Goal: Transaction & Acquisition: Purchase product/service

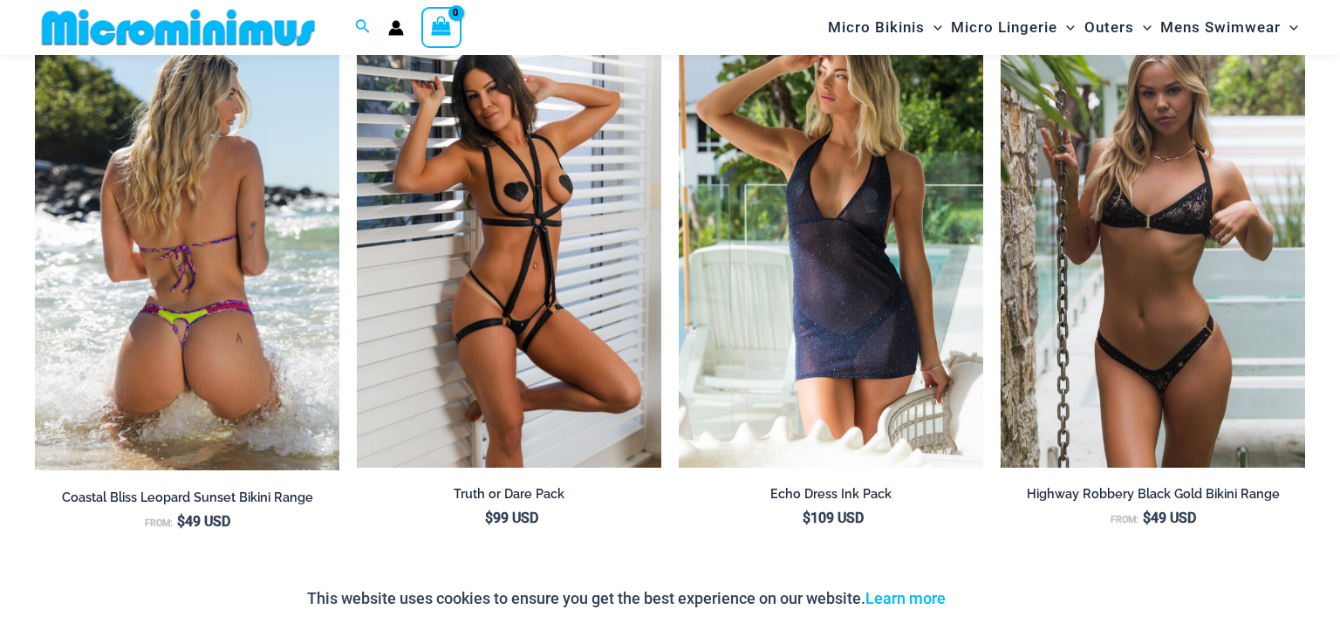
scroll to position [2135, 0]
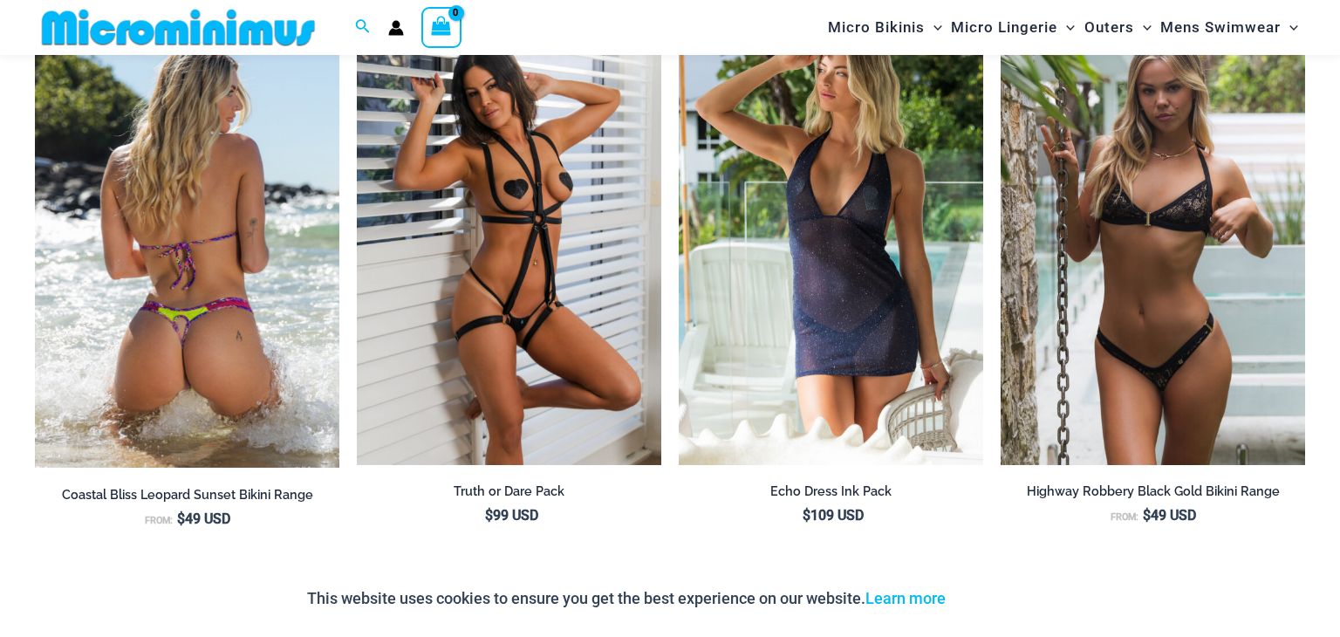
click at [220, 213] on img at bounding box center [187, 238] width 305 height 460
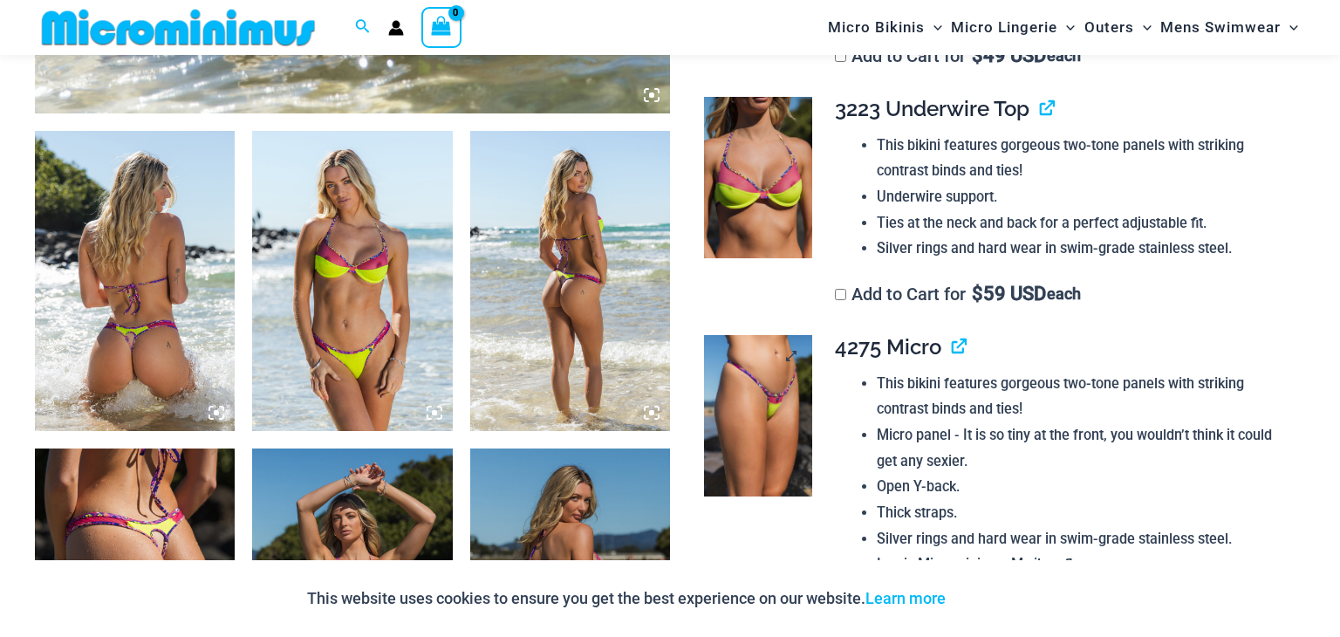
scroll to position [982, 0]
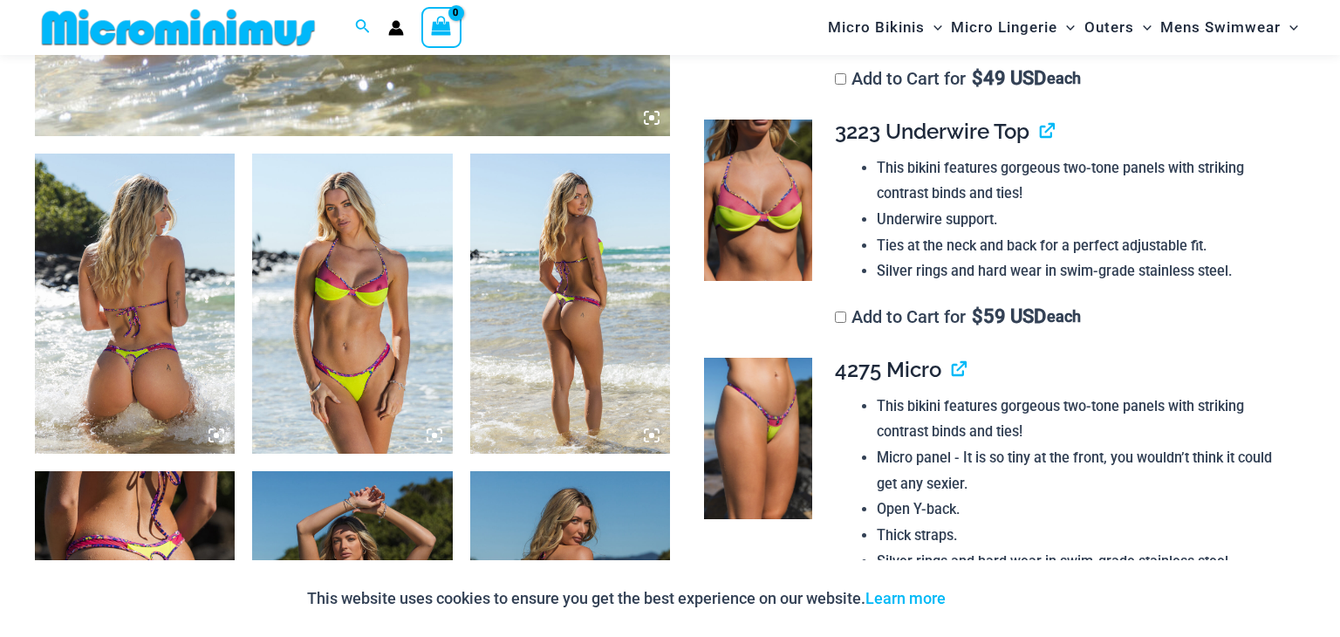
click at [114, 348] on img at bounding box center [135, 304] width 200 height 300
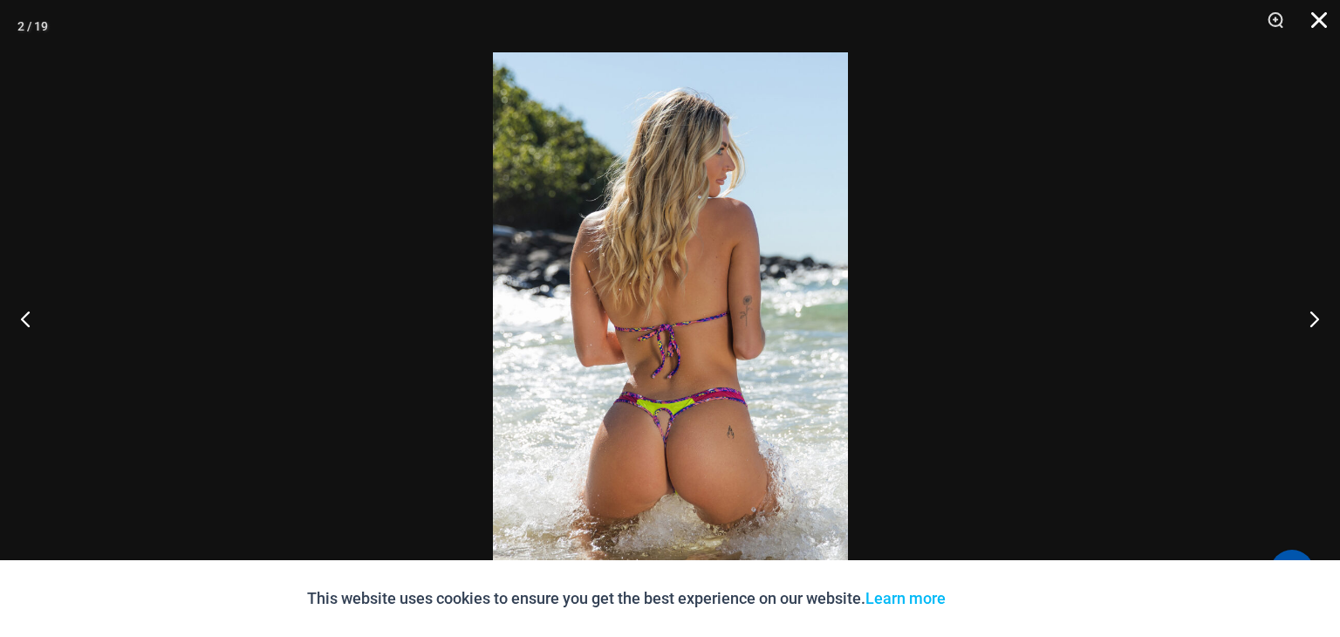
click at [1321, 25] on button "Close" at bounding box center [1313, 26] width 44 height 52
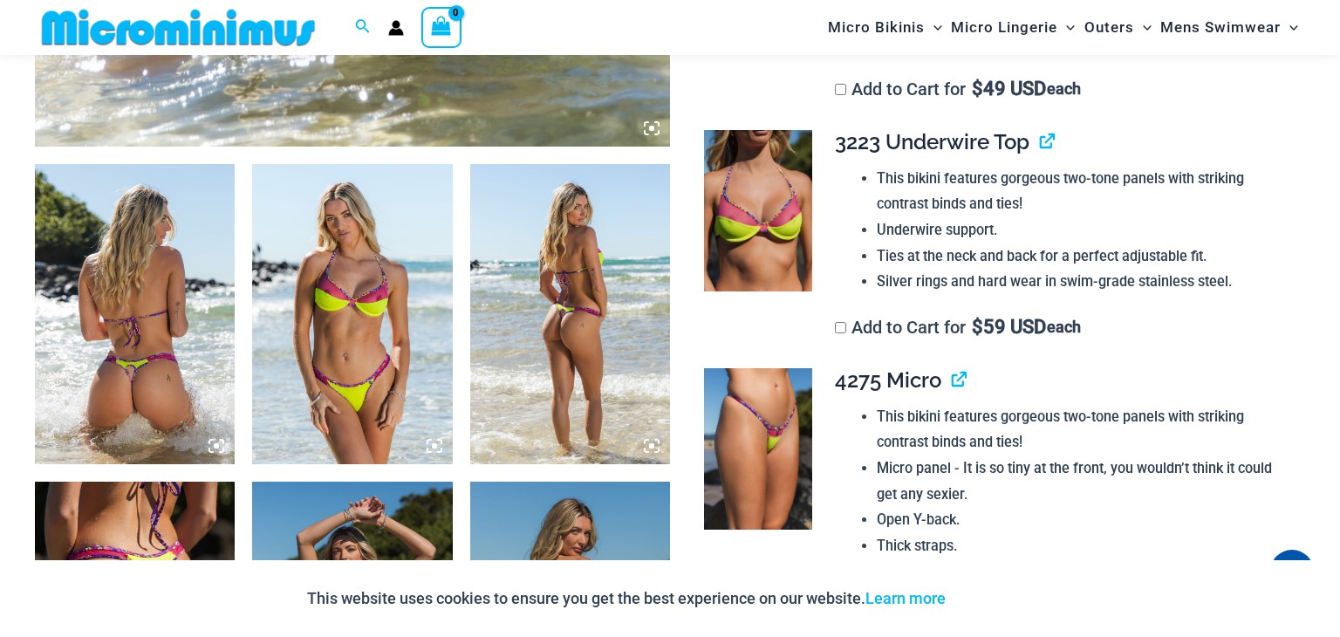
scroll to position [947, 0]
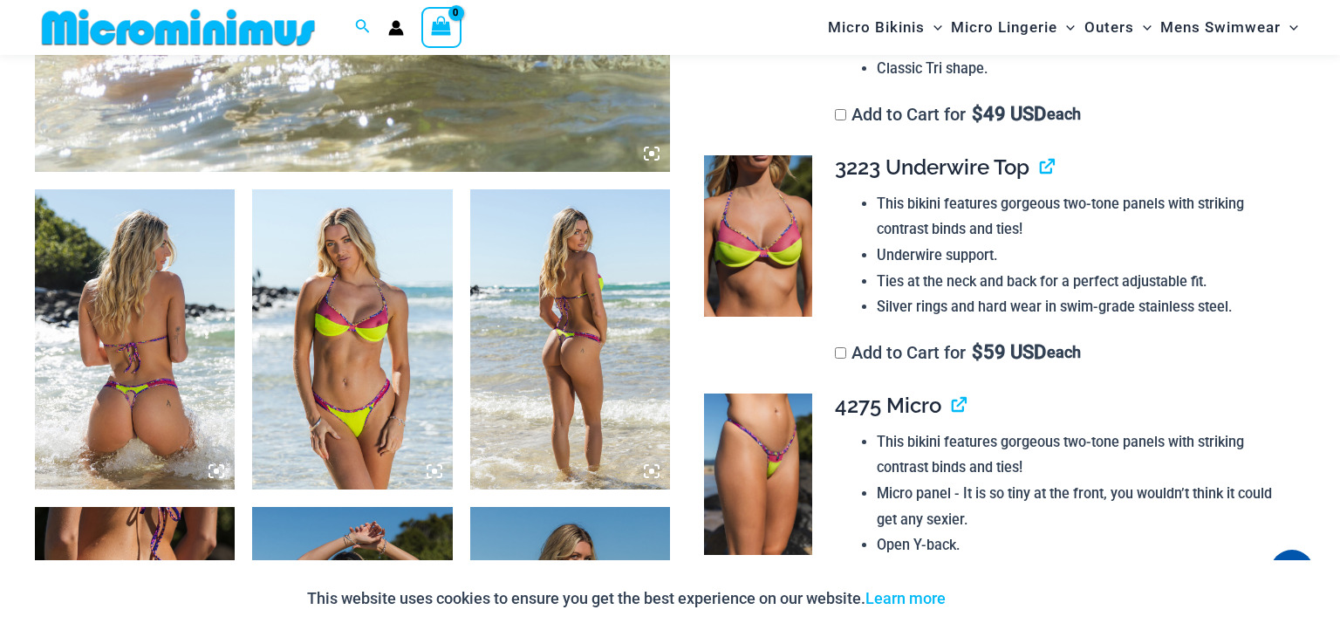
click at [562, 339] on img at bounding box center [570, 339] width 200 height 300
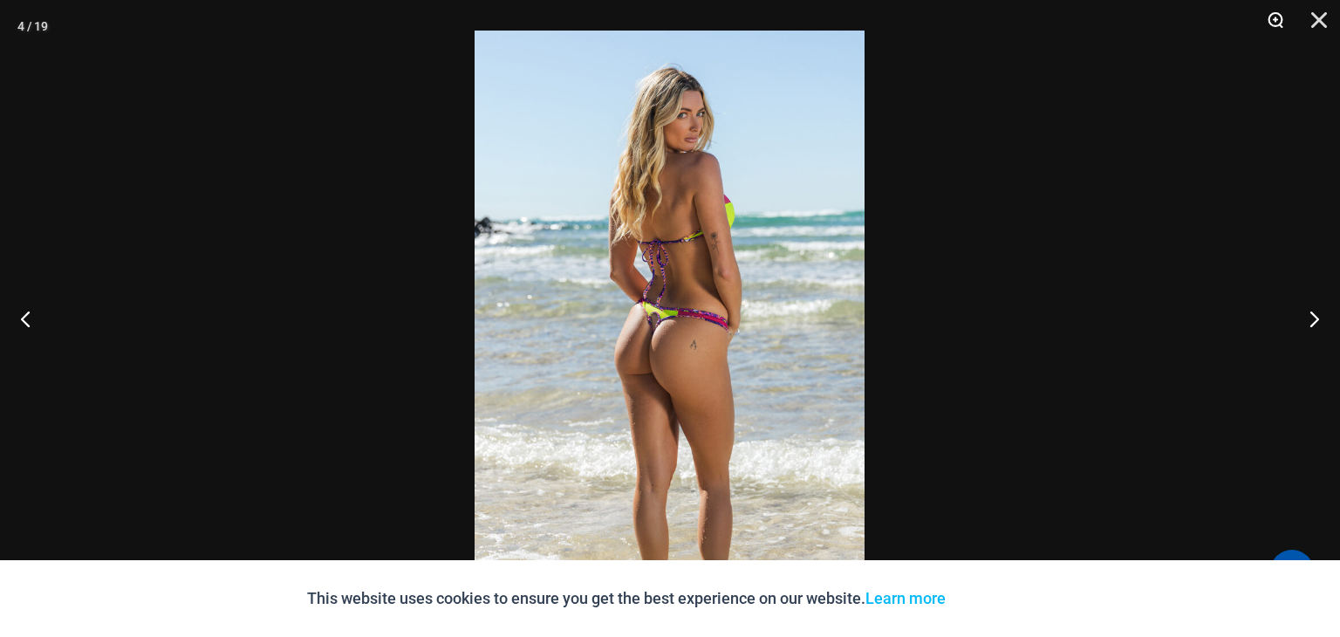
click at [1271, 21] on button "Zoom" at bounding box center [1270, 26] width 44 height 52
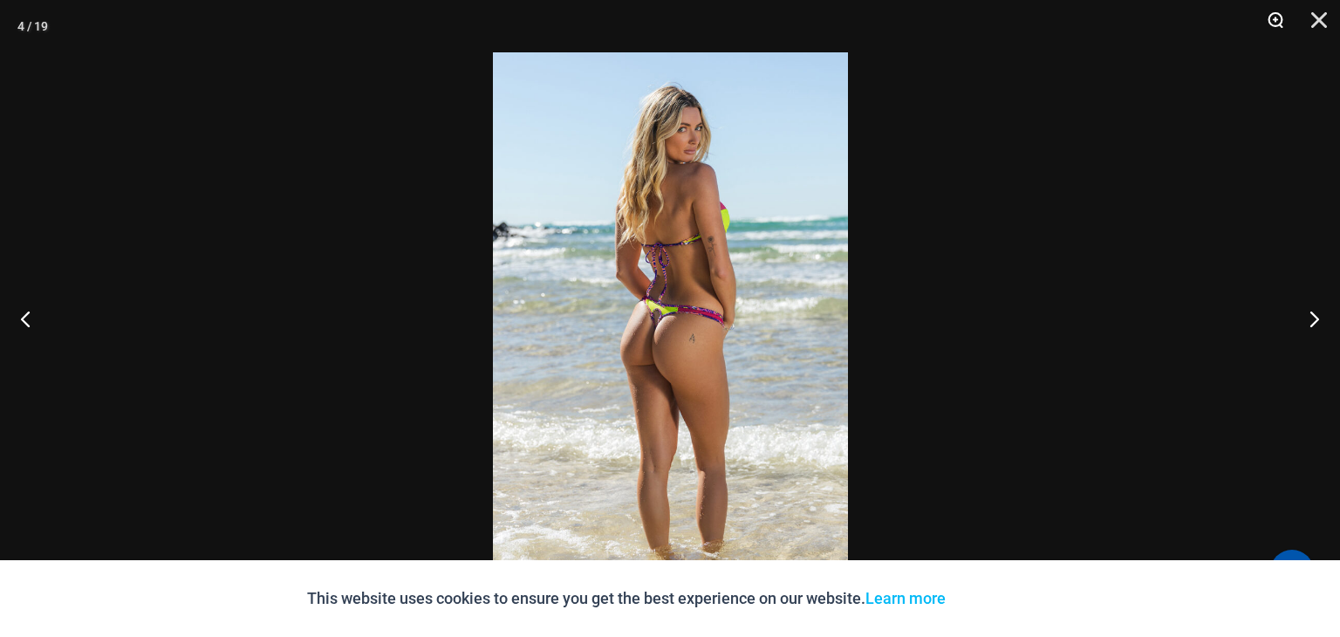
click at [1271, 21] on button "Zoom" at bounding box center [1270, 26] width 44 height 52
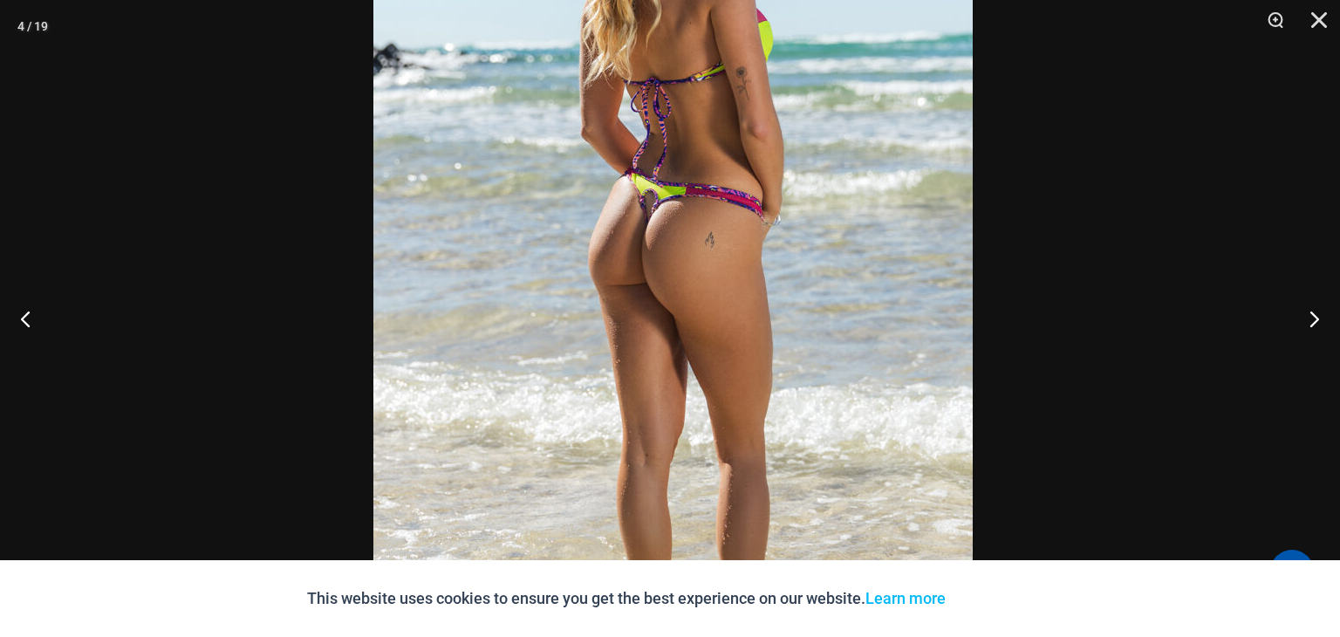
click at [712, 76] on img at bounding box center [672, 206] width 599 height 899
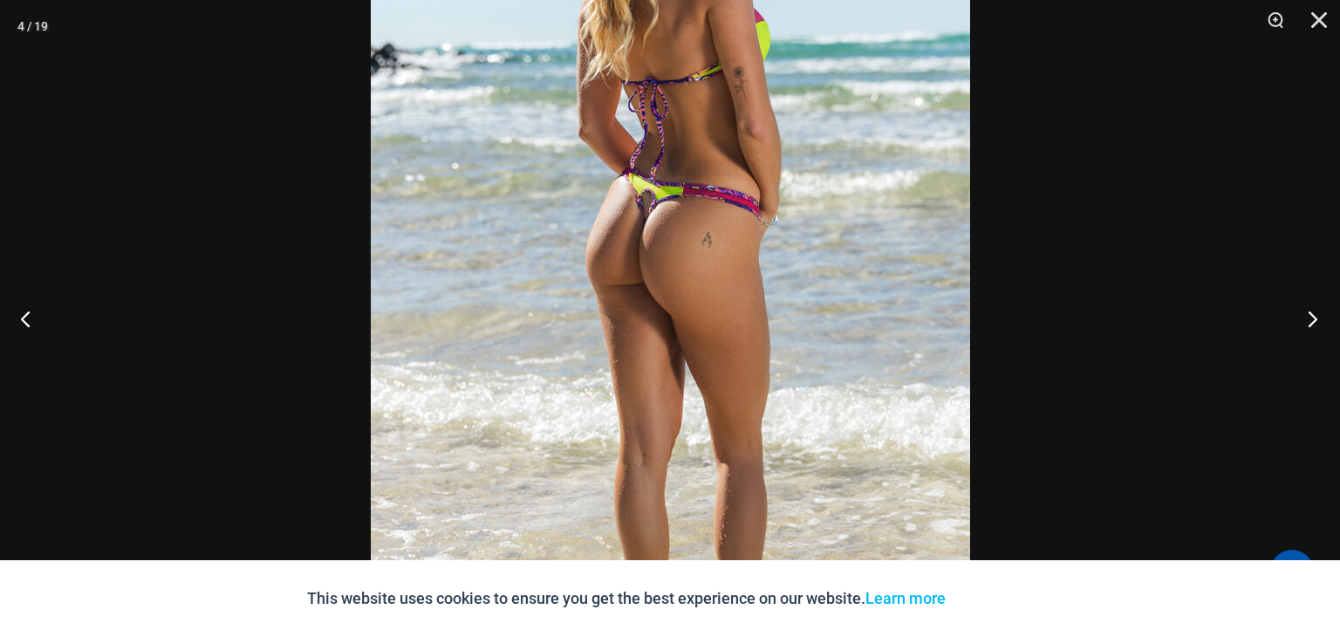
click at [1315, 323] on button "Next" at bounding box center [1307, 318] width 65 height 87
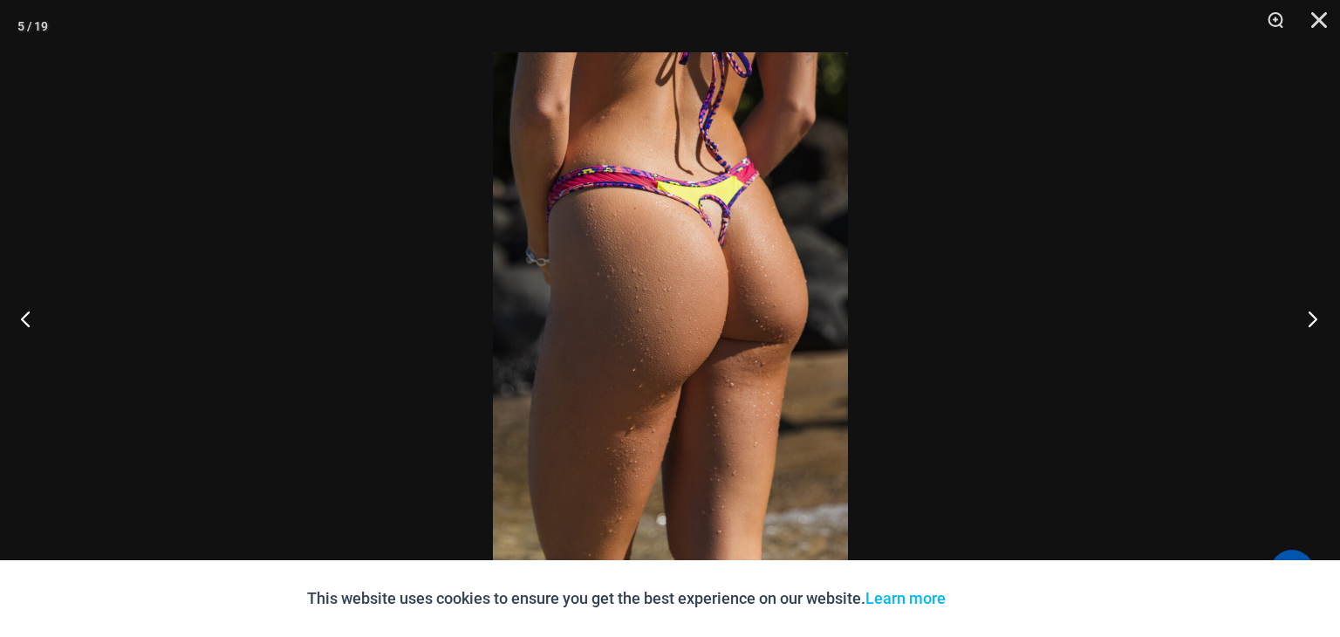
click at [1315, 323] on button "Next" at bounding box center [1307, 318] width 65 height 87
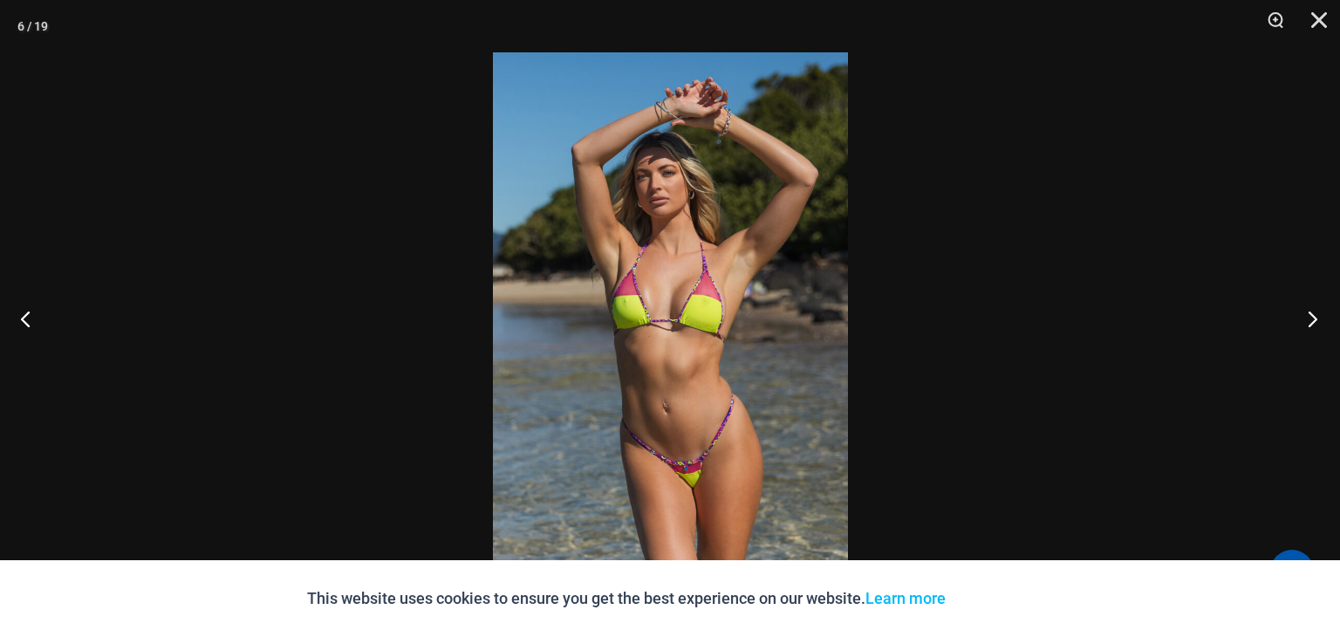
click at [1315, 323] on button "Next" at bounding box center [1307, 318] width 65 height 87
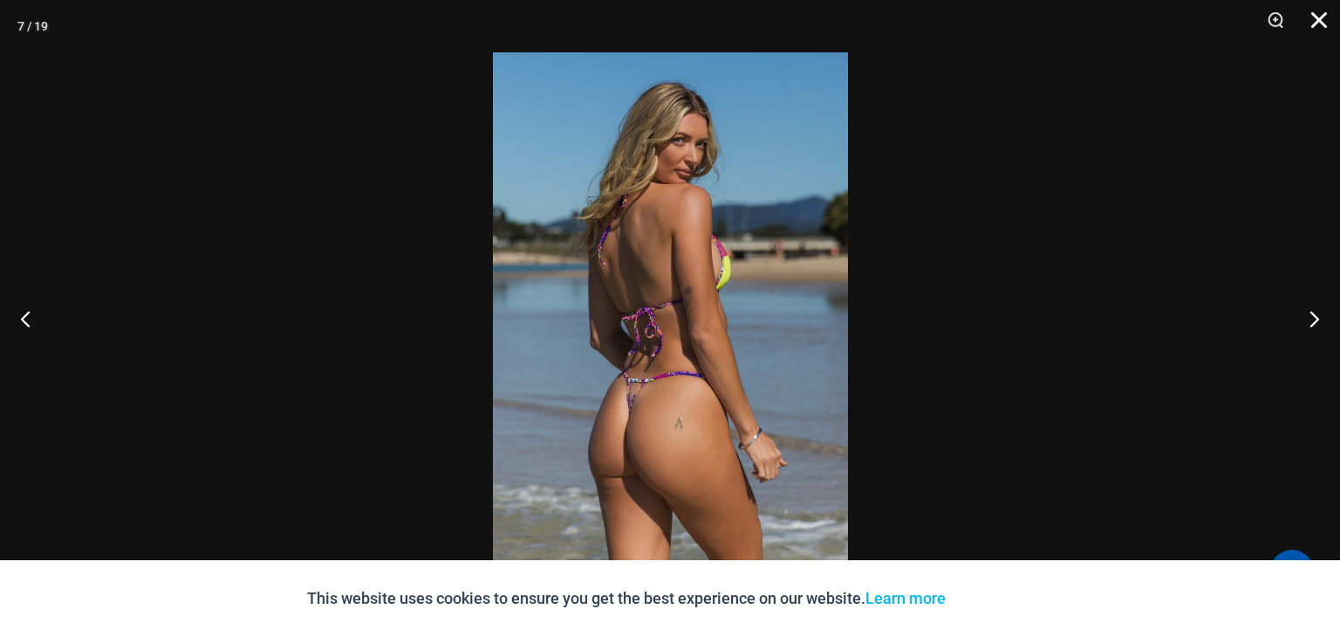
click at [1321, 27] on button "Close" at bounding box center [1313, 26] width 44 height 52
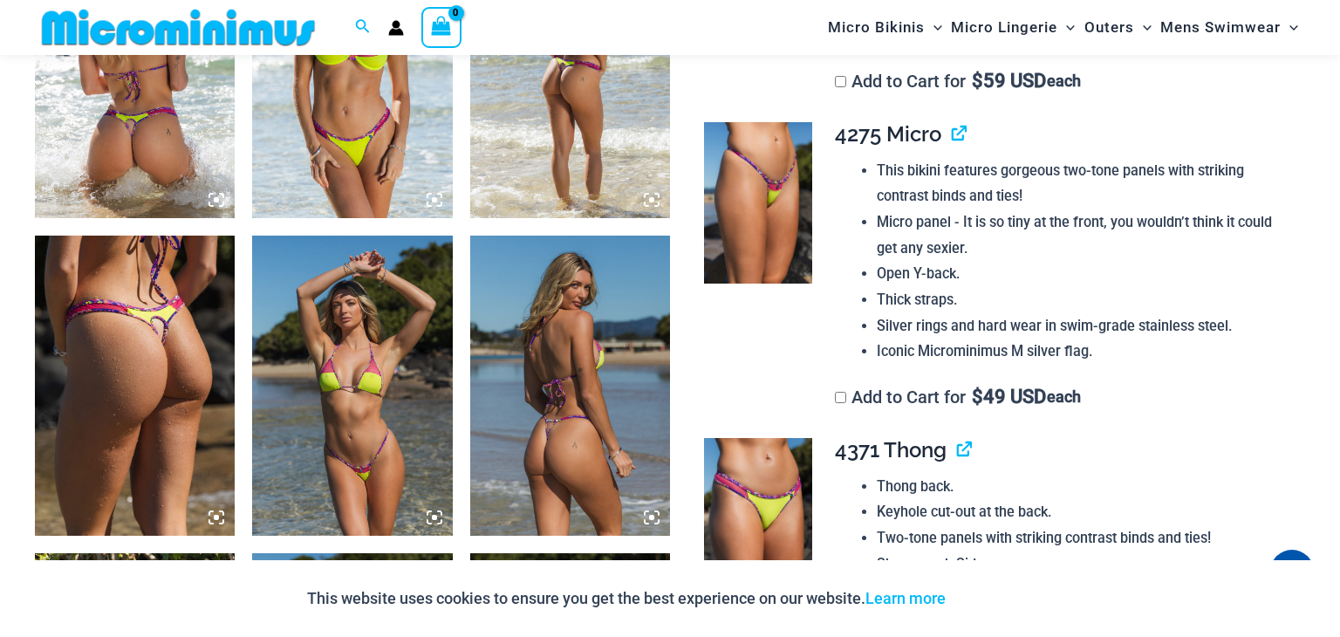
scroll to position [1227, 0]
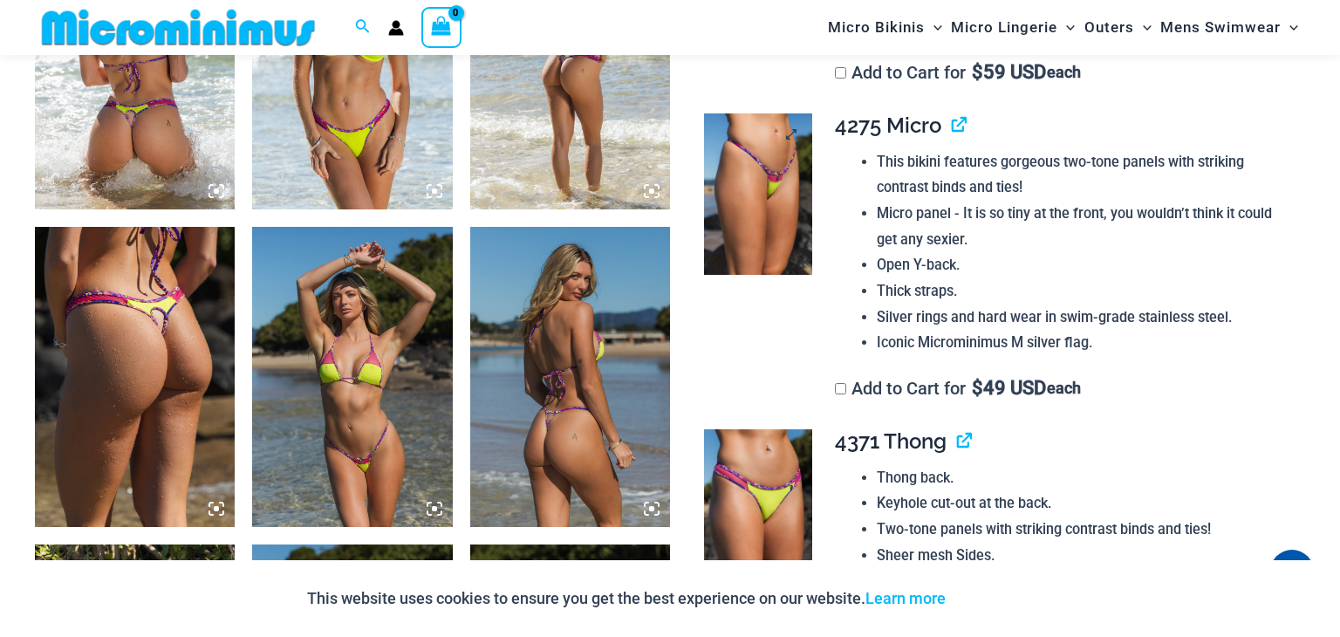
click at [794, 145] on img at bounding box center [758, 193] width 108 height 161
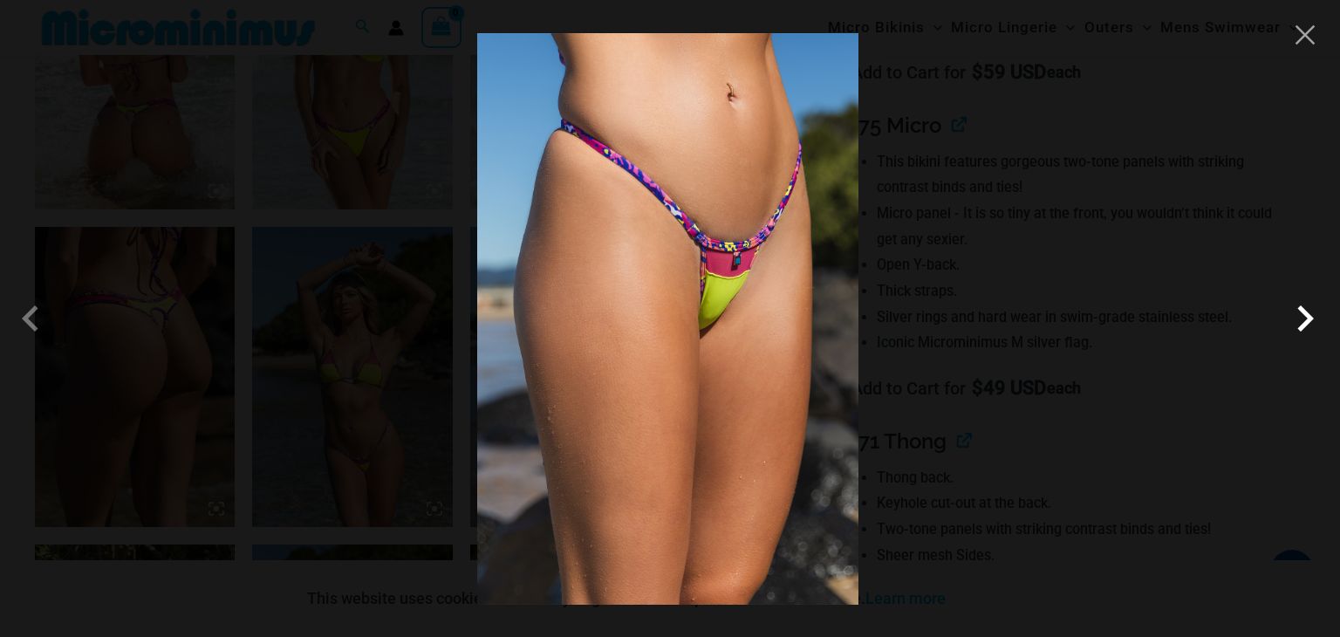
click at [1302, 300] on span at bounding box center [1305, 318] width 52 height 52
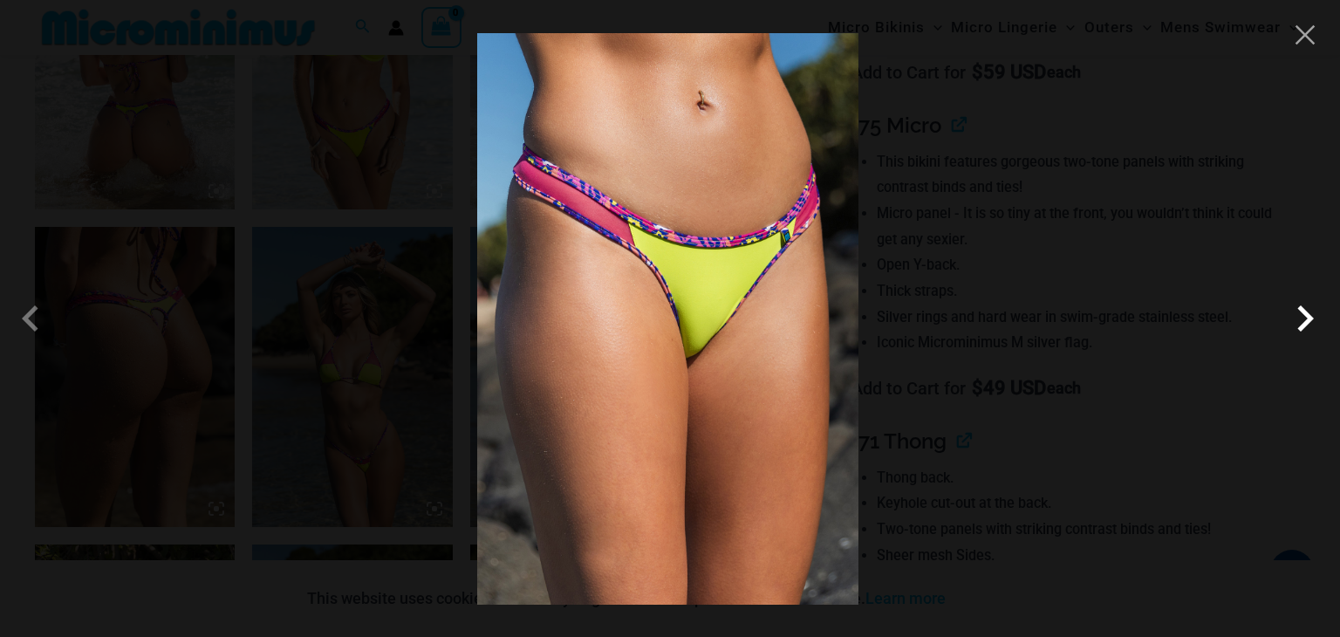
click at [1302, 300] on span at bounding box center [1305, 318] width 52 height 52
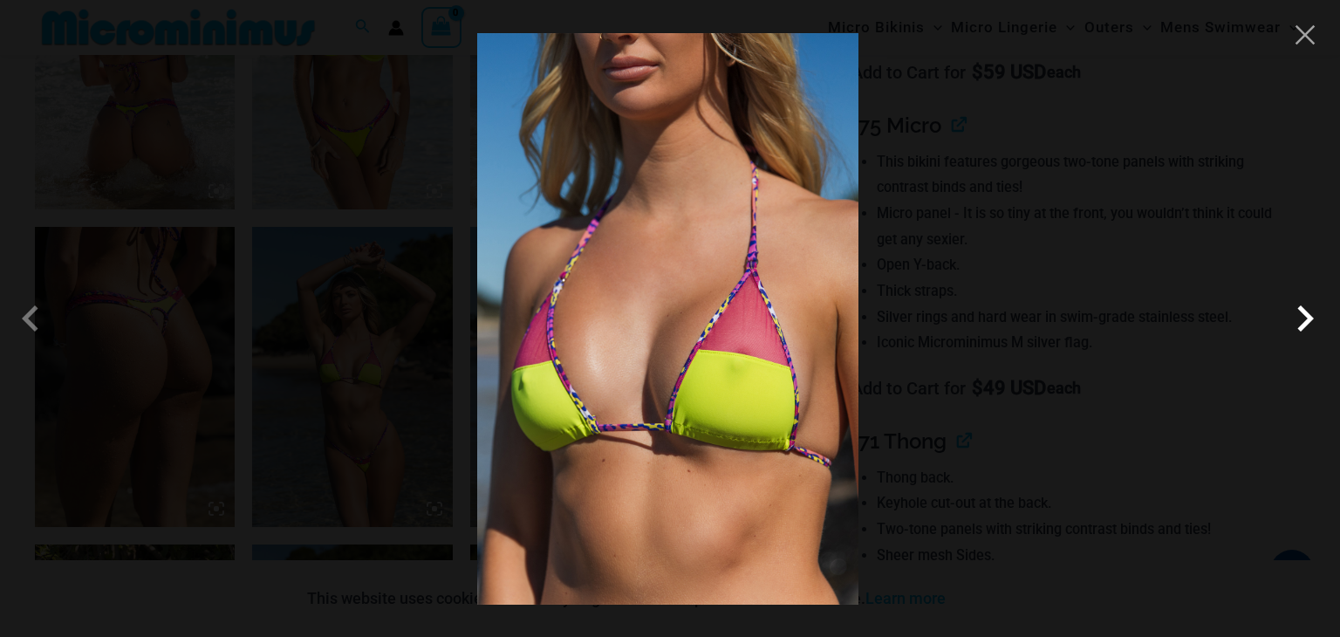
click at [1302, 300] on span at bounding box center [1305, 318] width 52 height 52
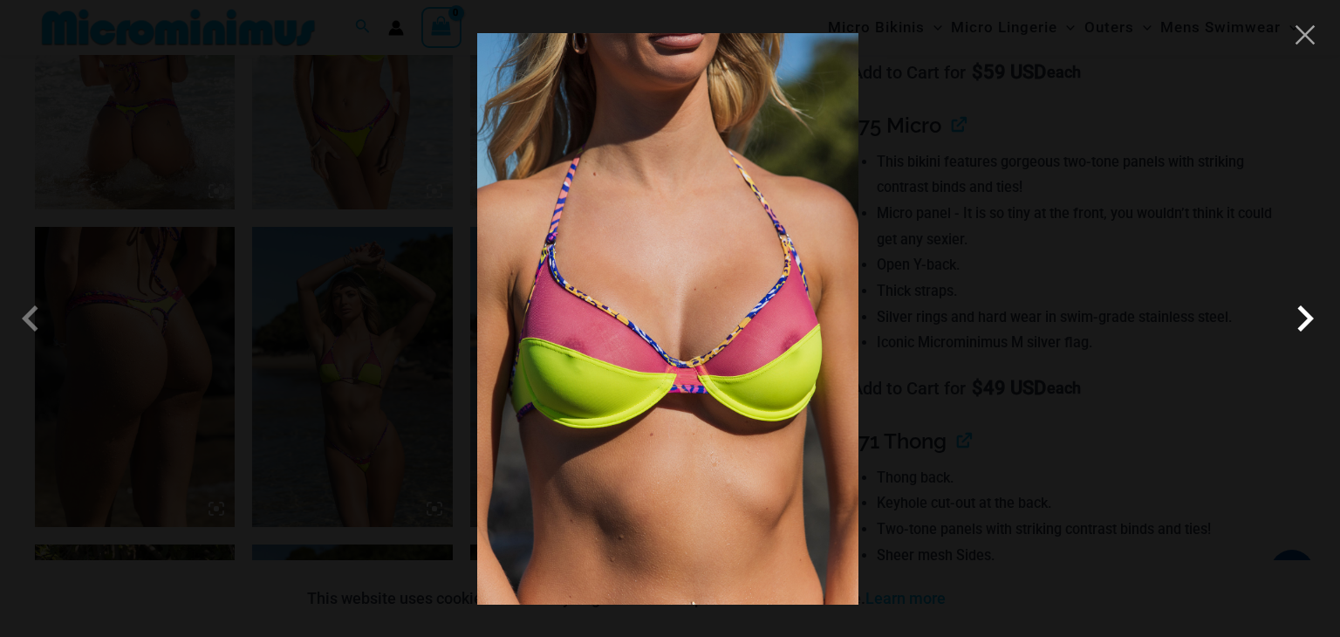
click at [1302, 300] on span at bounding box center [1305, 318] width 52 height 52
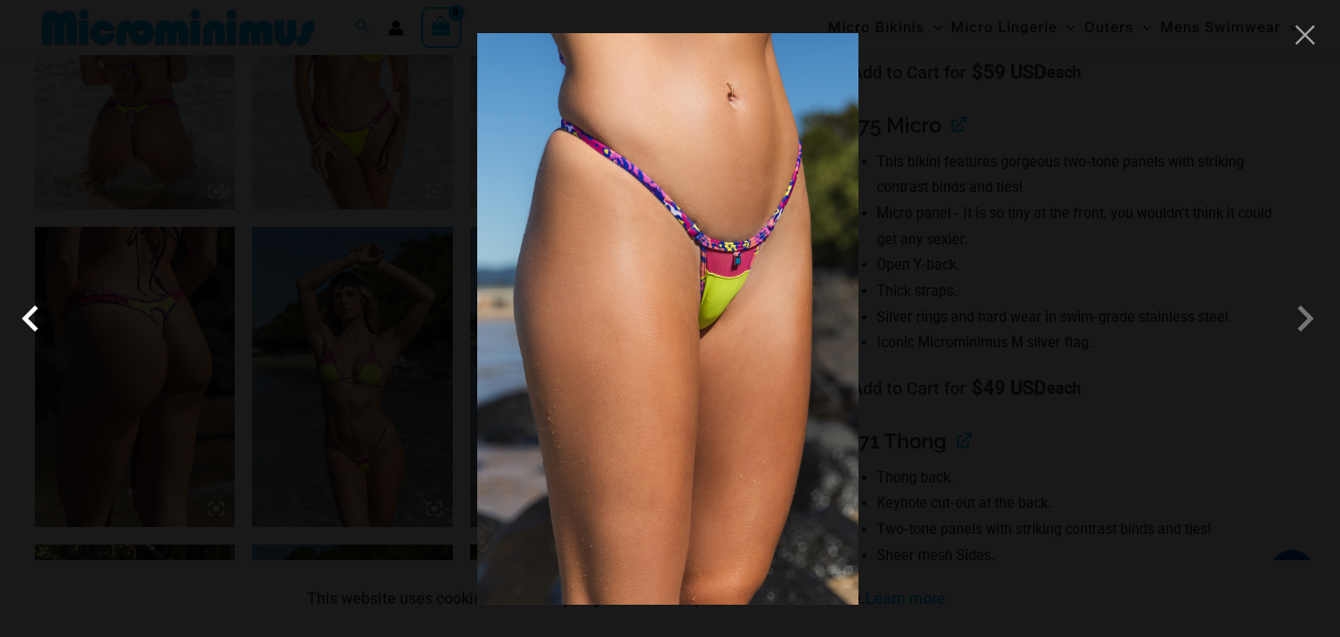
click at [38, 318] on span at bounding box center [35, 318] width 52 height 52
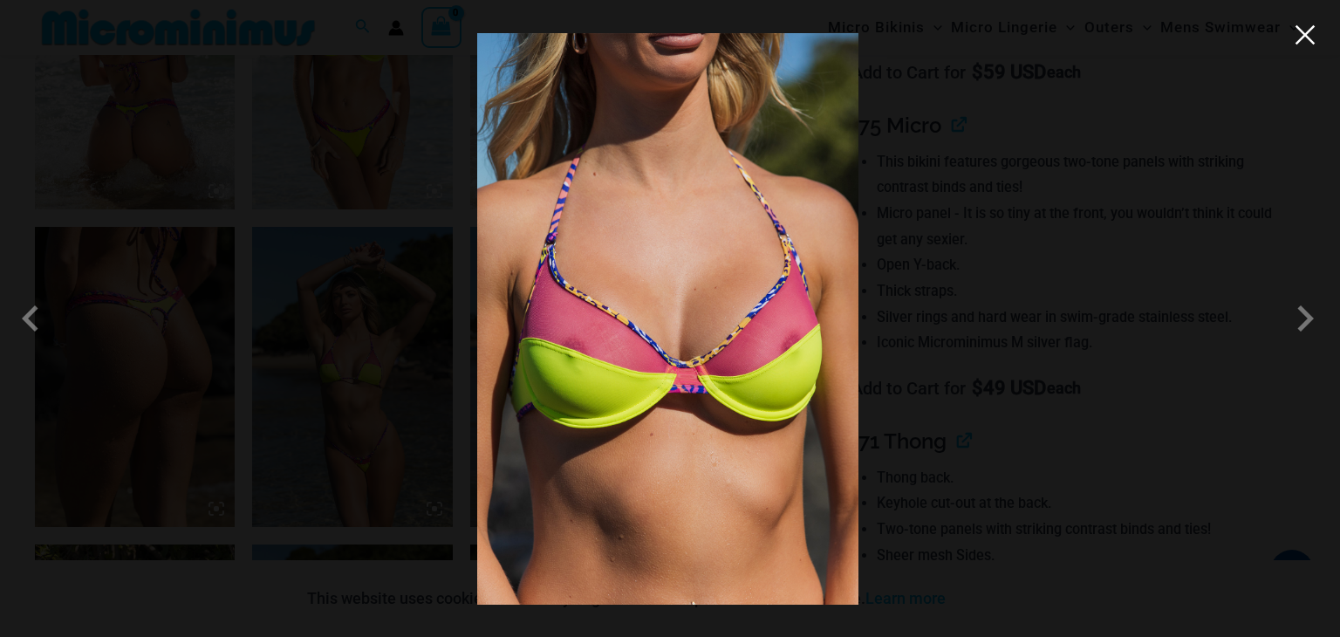
click at [1312, 41] on button "Close" at bounding box center [1305, 35] width 26 height 26
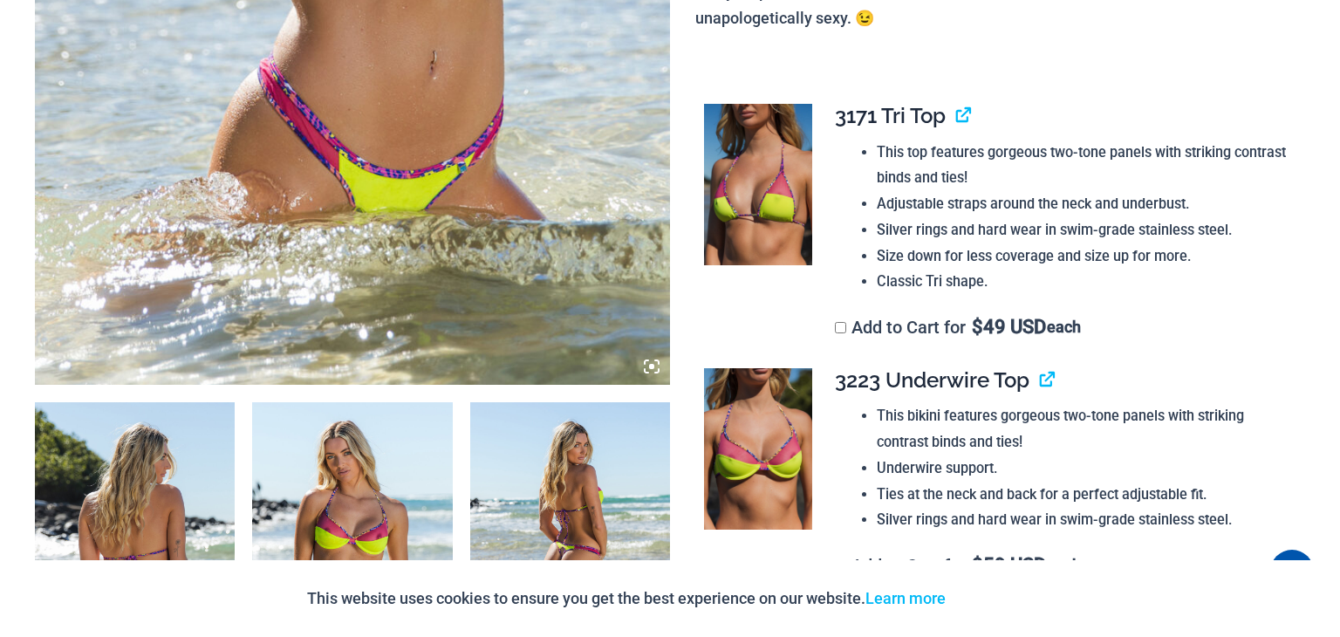
scroll to position [0, 0]
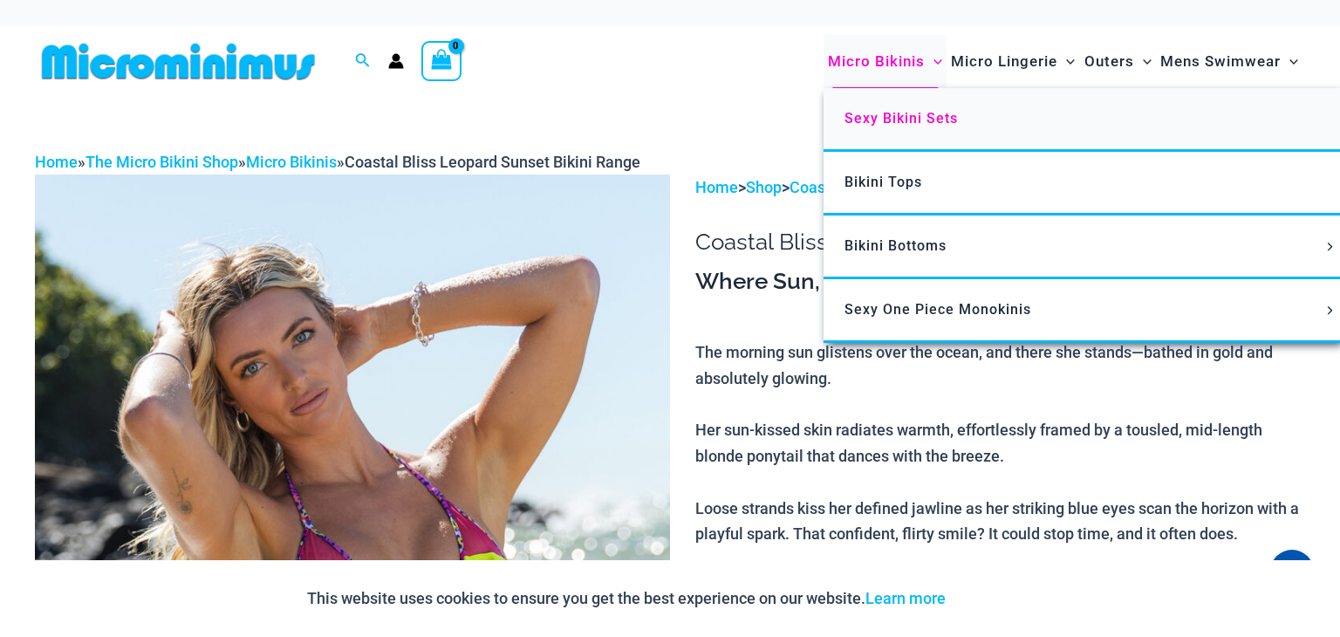
click at [906, 125] on span "Sexy Bikini Sets" at bounding box center [901, 118] width 113 height 17
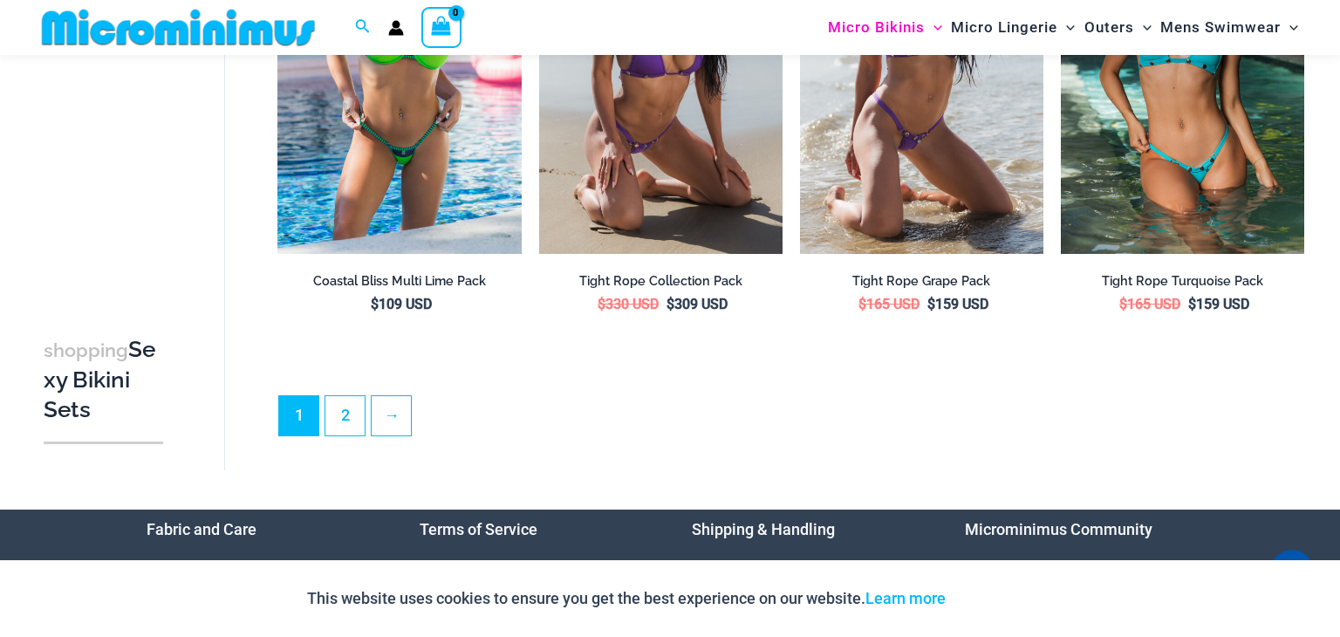
scroll to position [3759, 0]
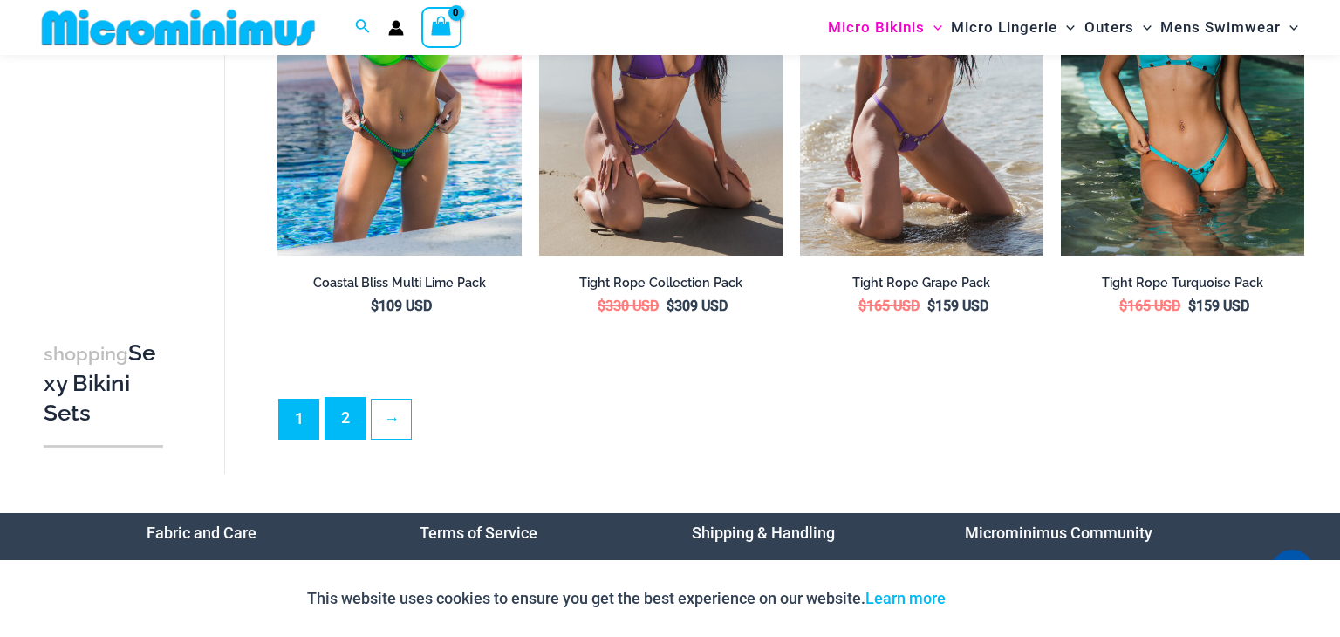
click at [335, 410] on link "2" at bounding box center [344, 418] width 39 height 41
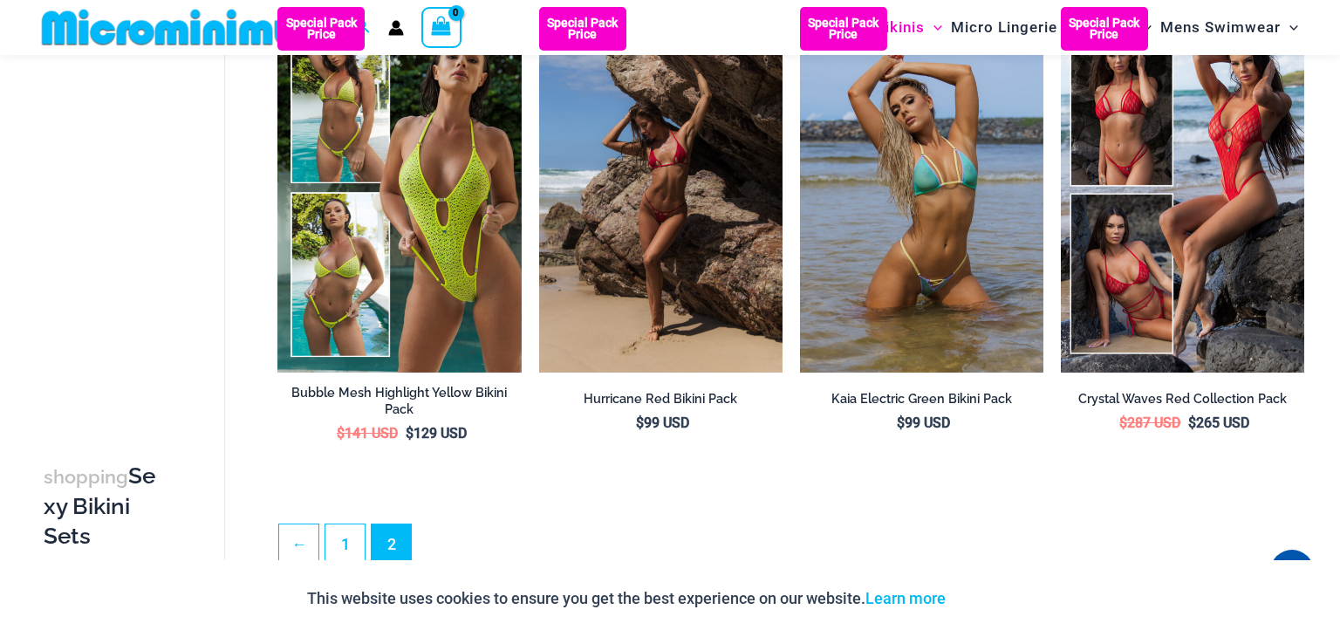
scroll to position [670, 0]
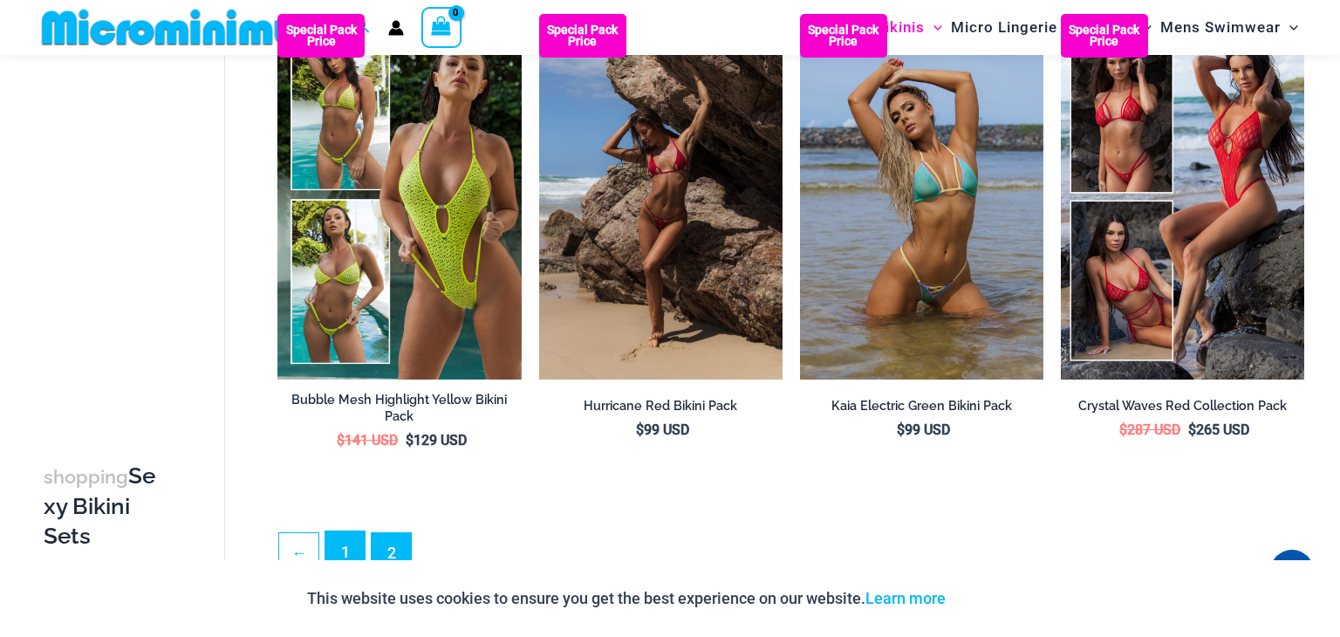
click at [339, 551] on link "1" at bounding box center [344, 551] width 39 height 41
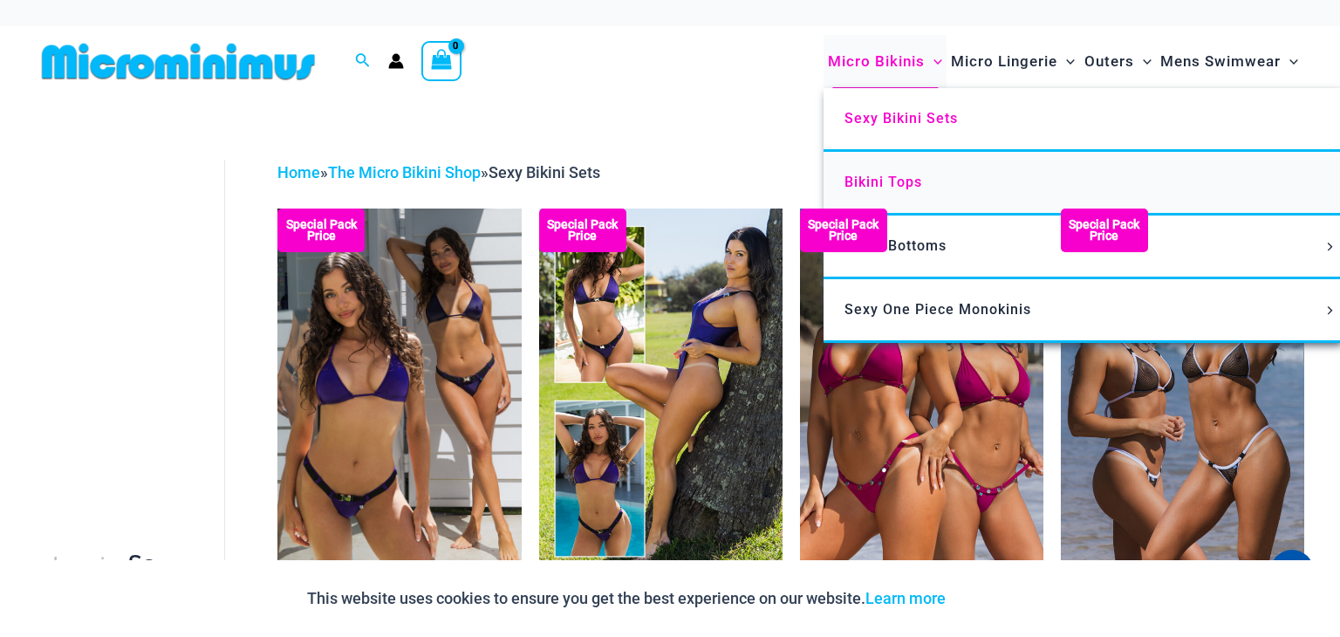
click at [904, 190] on link "Bikini Tops" at bounding box center [1083, 184] width 519 height 64
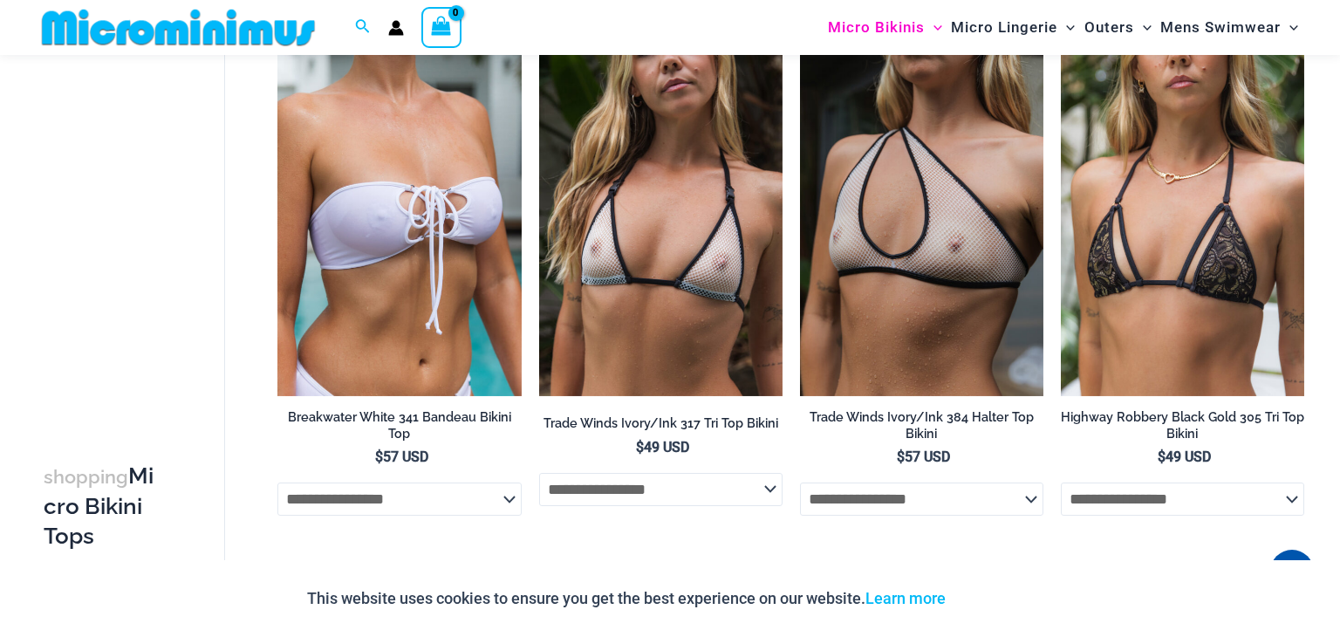
scroll to position [2844, 0]
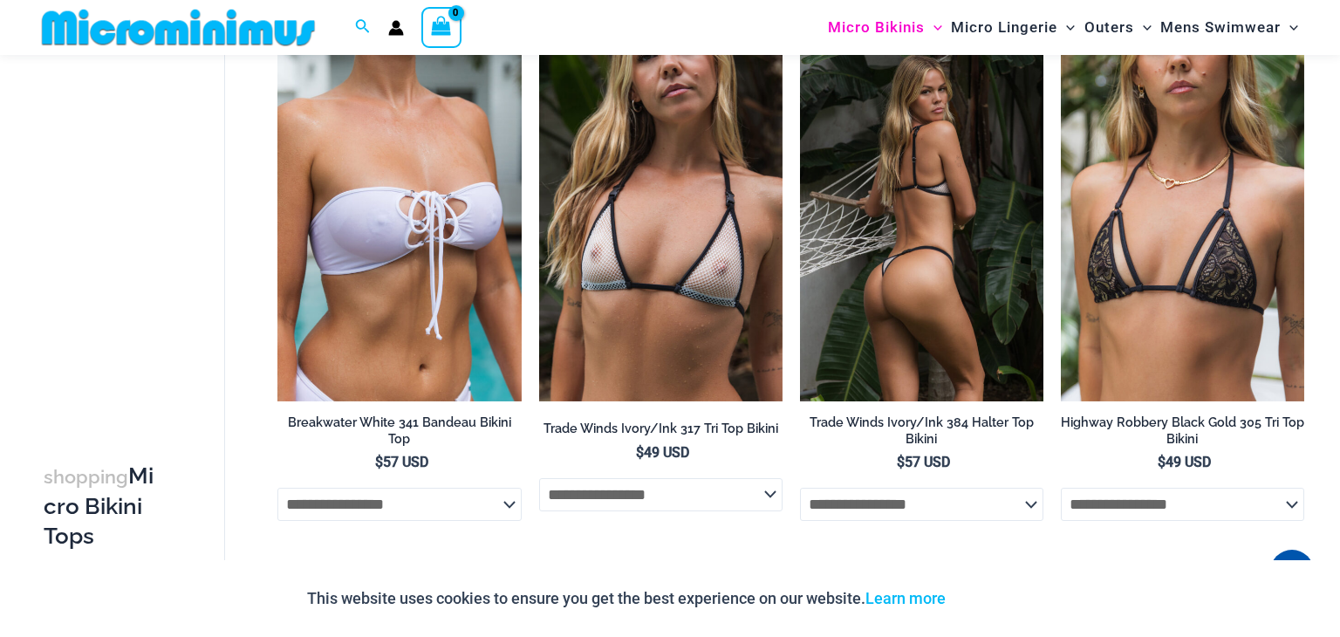
click at [936, 211] on img at bounding box center [921, 220] width 243 height 366
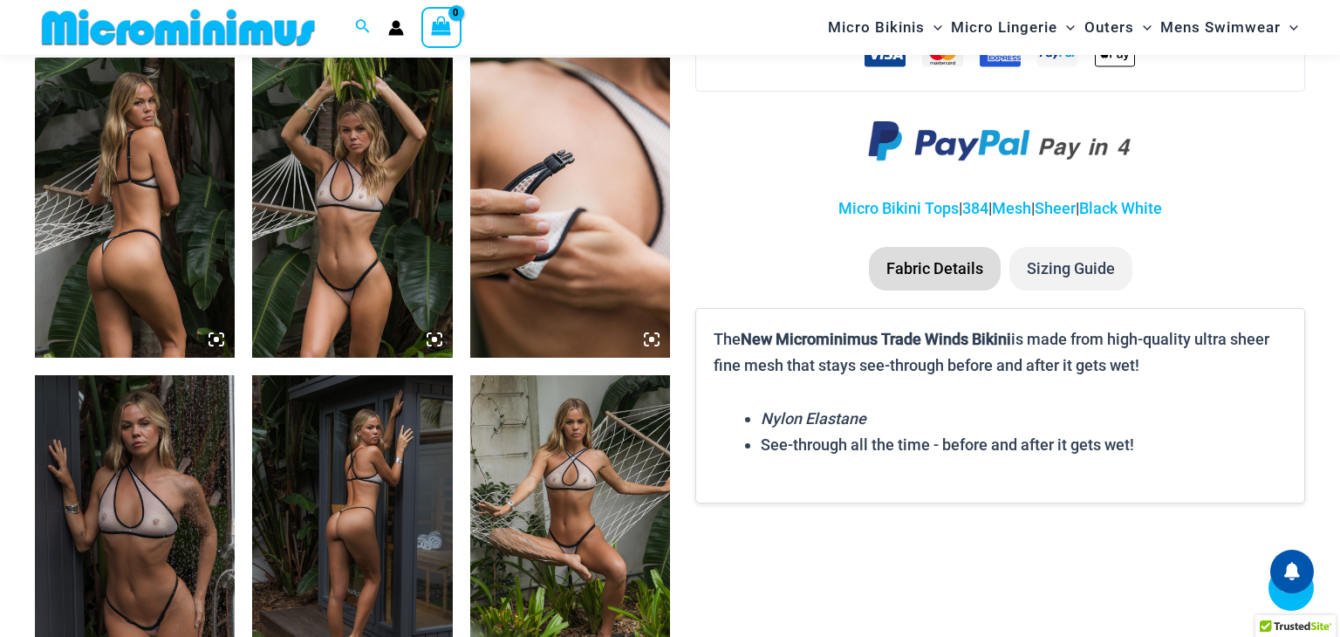
scroll to position [1065, 0]
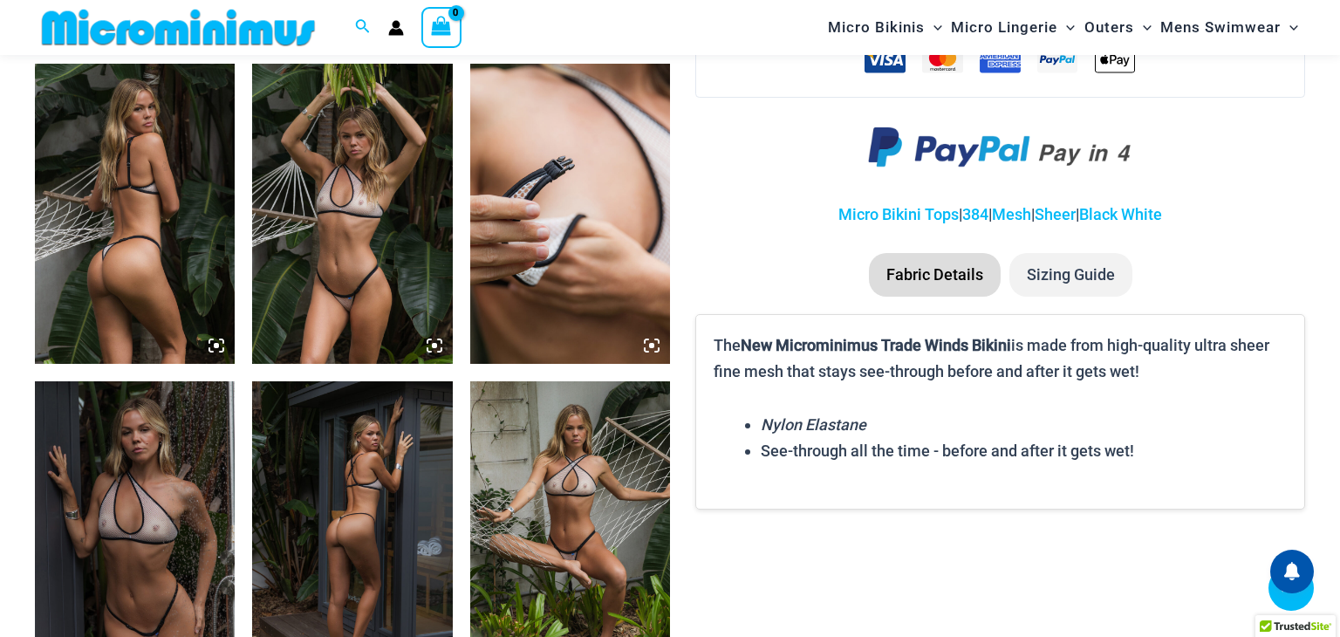
click at [131, 449] on img at bounding box center [135, 531] width 200 height 300
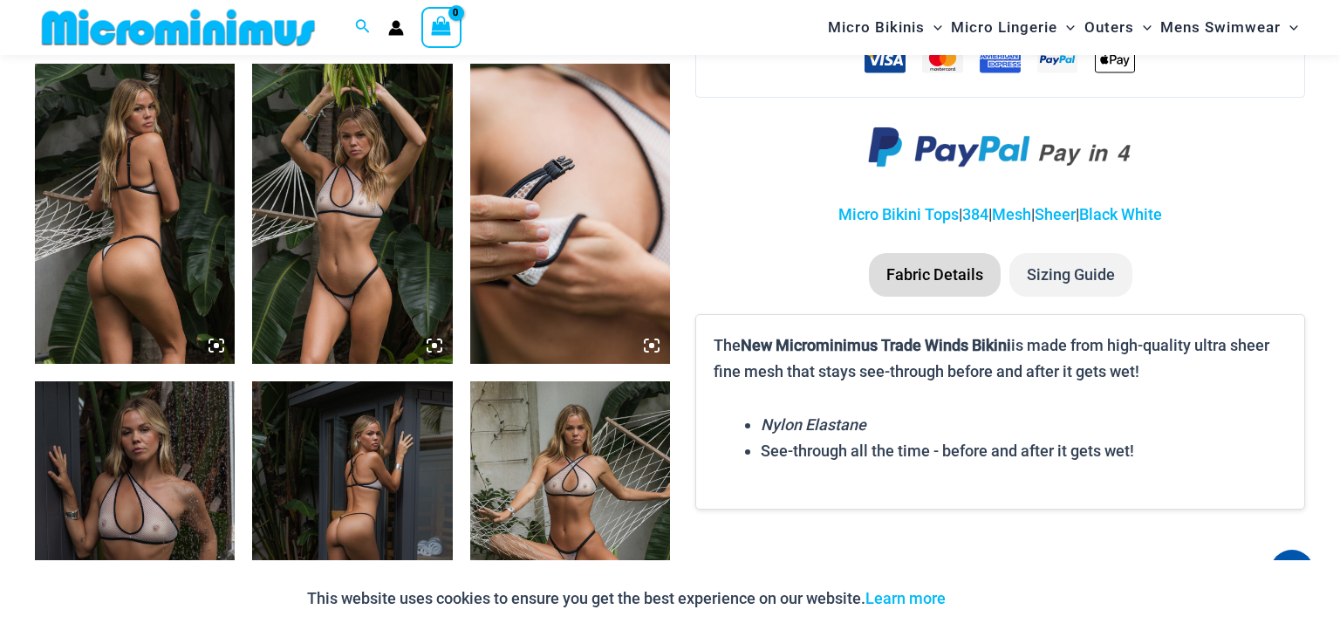
click at [185, 441] on img at bounding box center [135, 531] width 200 height 300
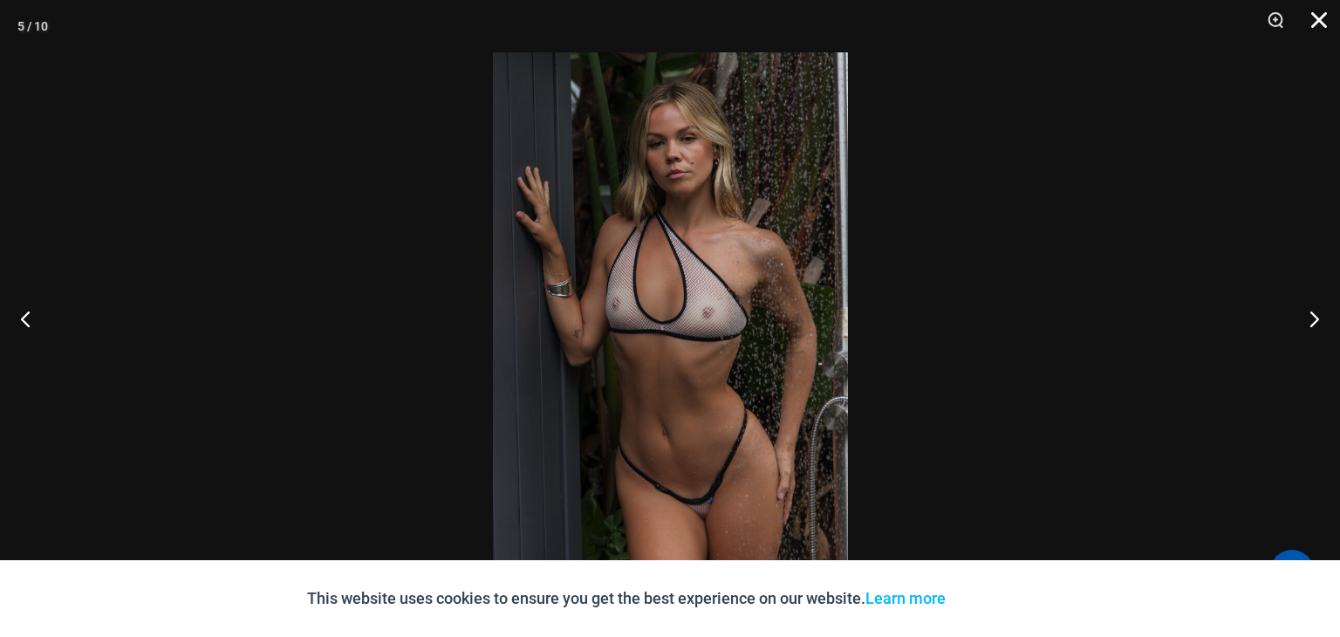
click at [1319, 21] on button "Close" at bounding box center [1313, 26] width 44 height 52
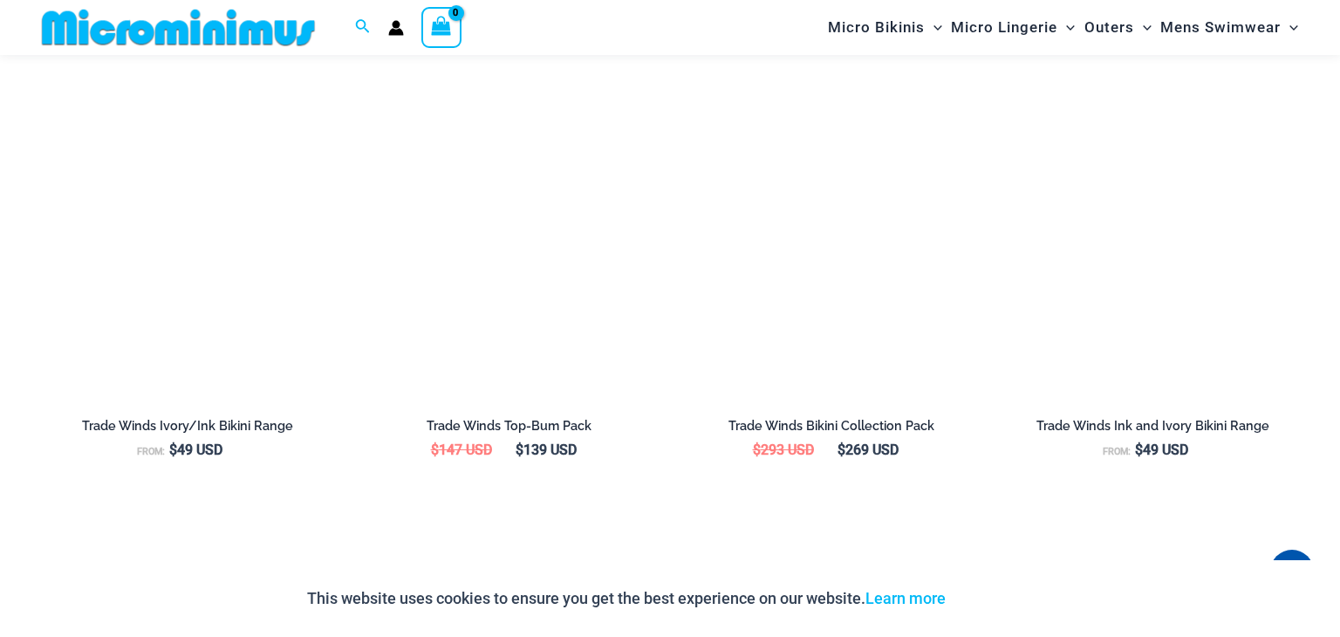
scroll to position [2192, 0]
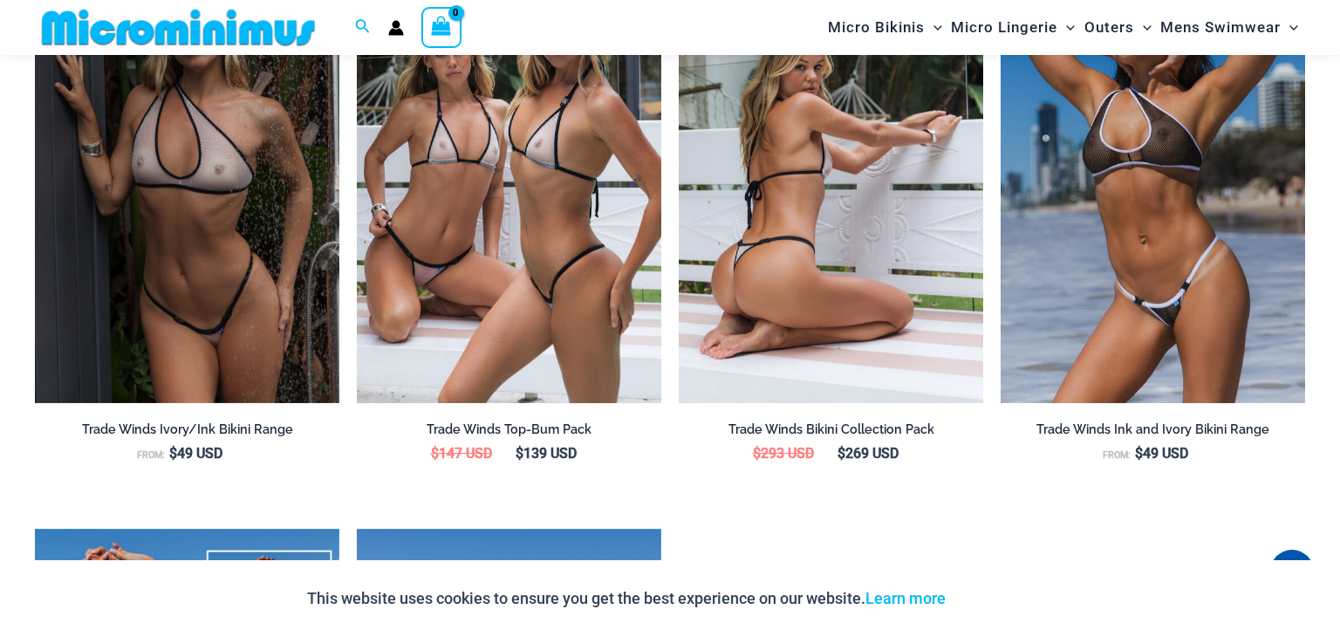
click at [783, 187] on img at bounding box center [831, 174] width 305 height 457
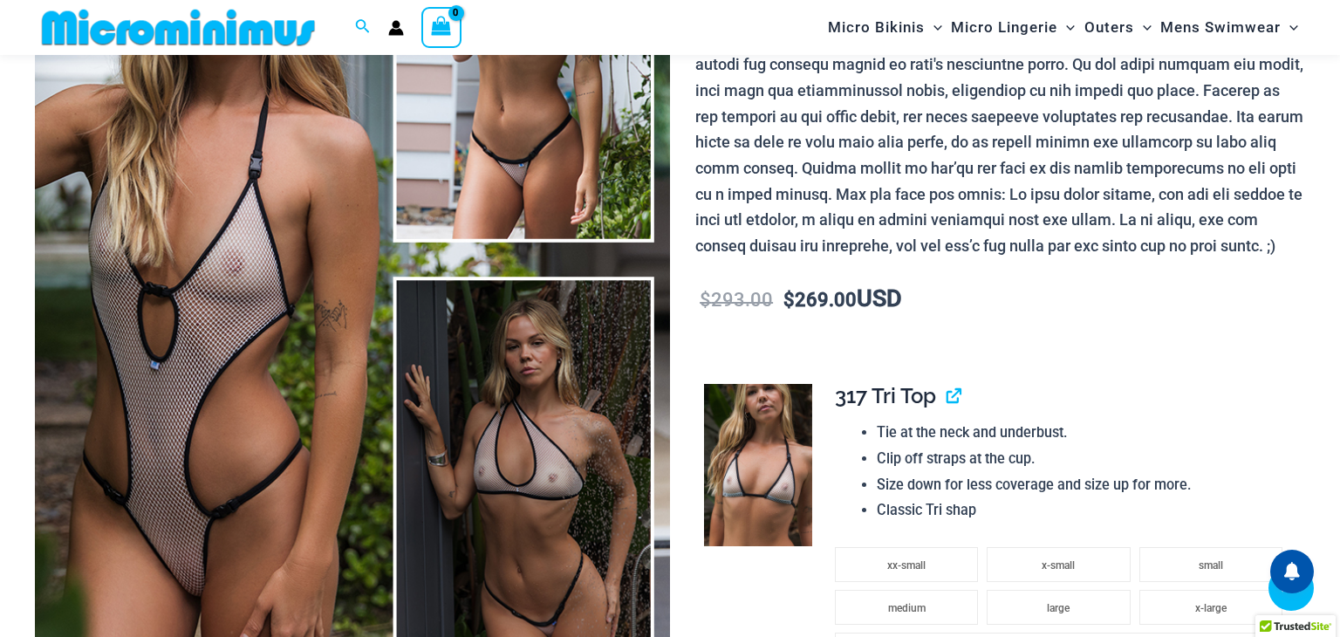
scroll to position [1221, 0]
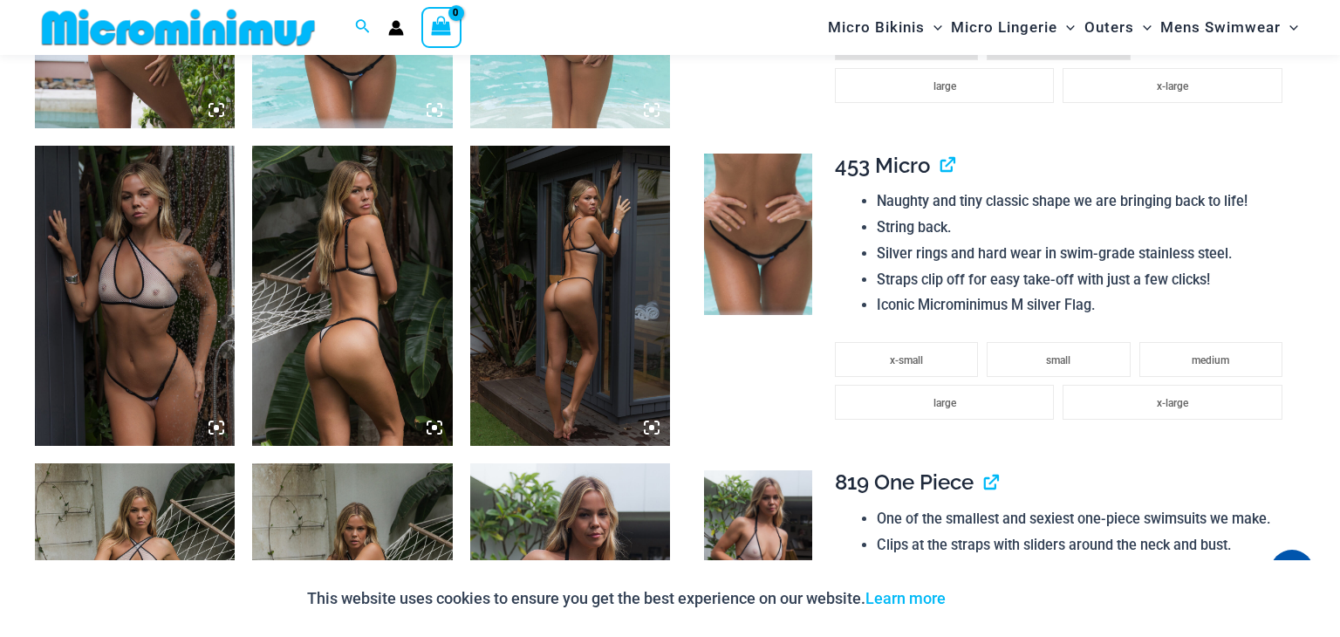
click at [352, 255] on img at bounding box center [352, 296] width 200 height 300
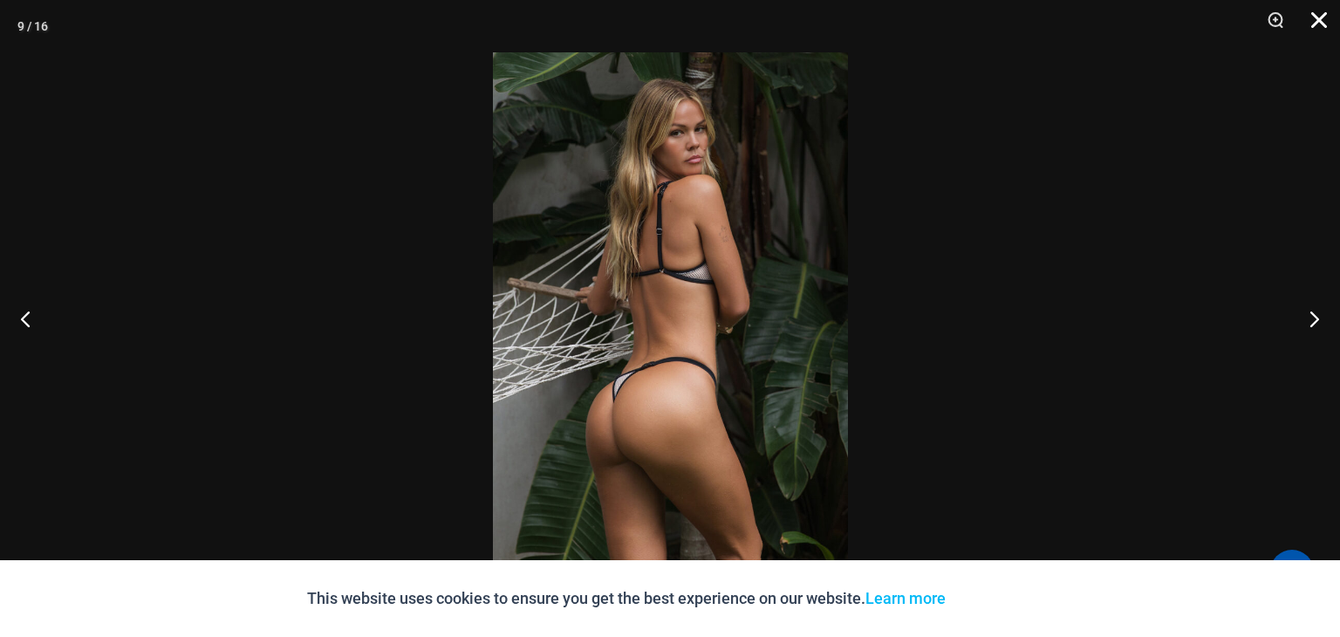
click at [1318, 26] on button "Close" at bounding box center [1313, 26] width 44 height 52
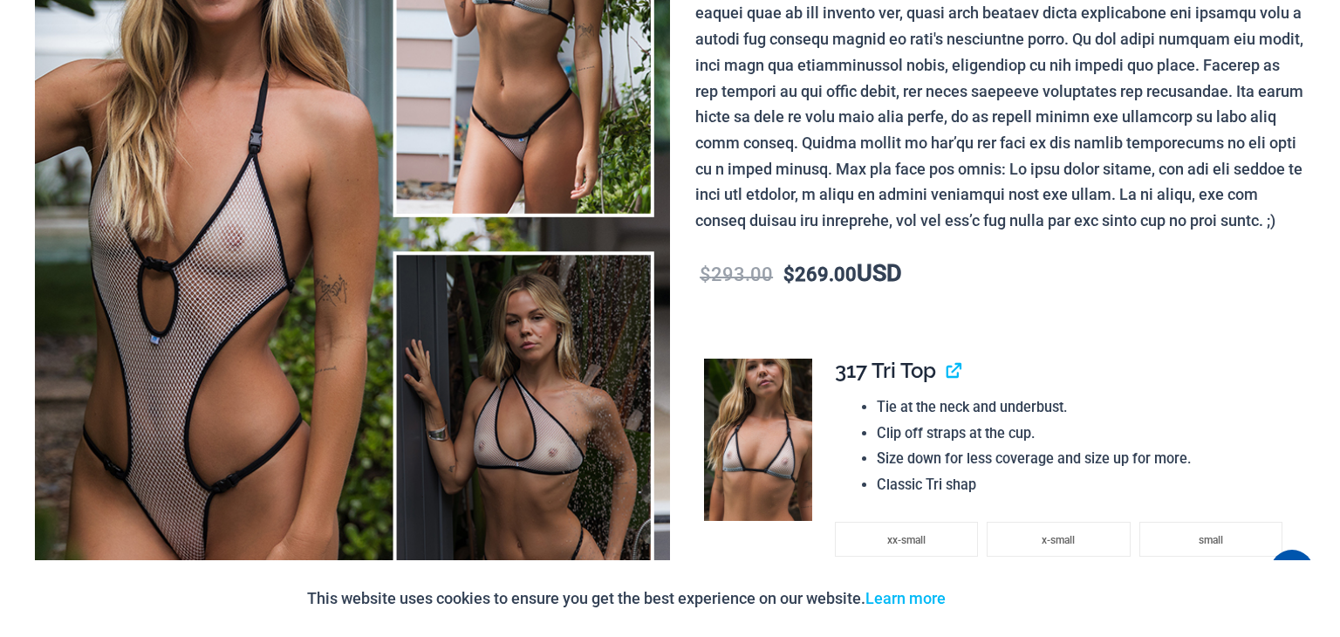
scroll to position [0, 0]
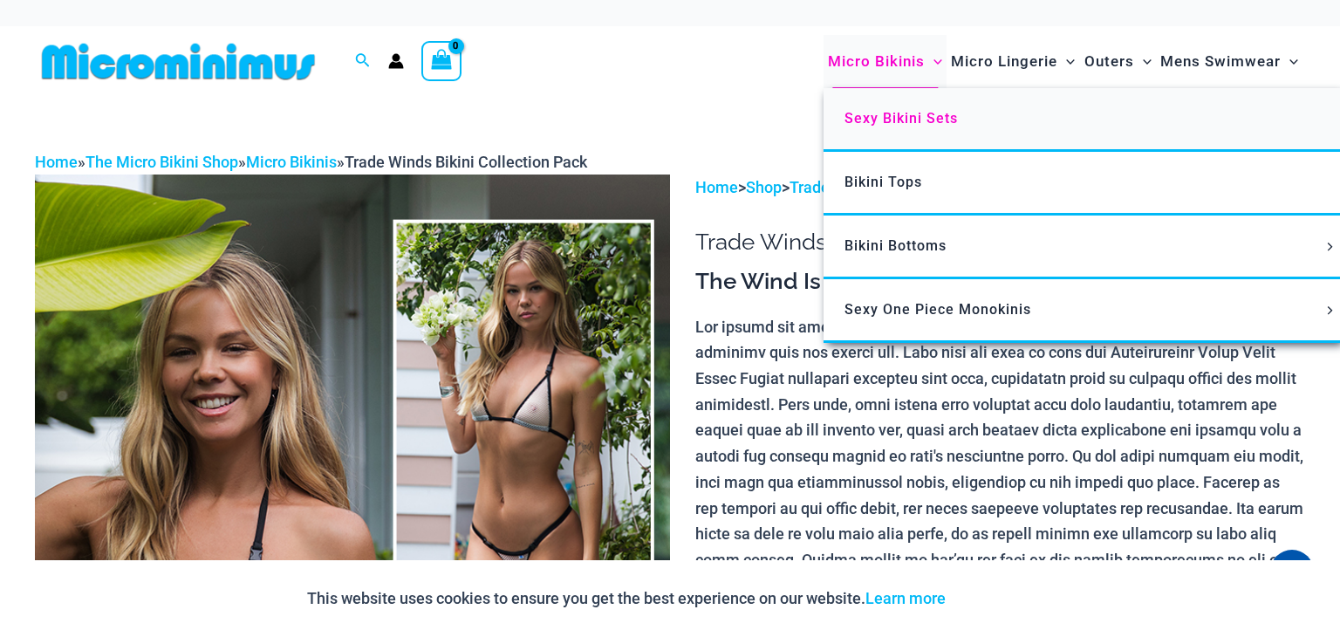
click at [916, 103] on link "Sexy Bikini Sets" at bounding box center [1083, 120] width 519 height 64
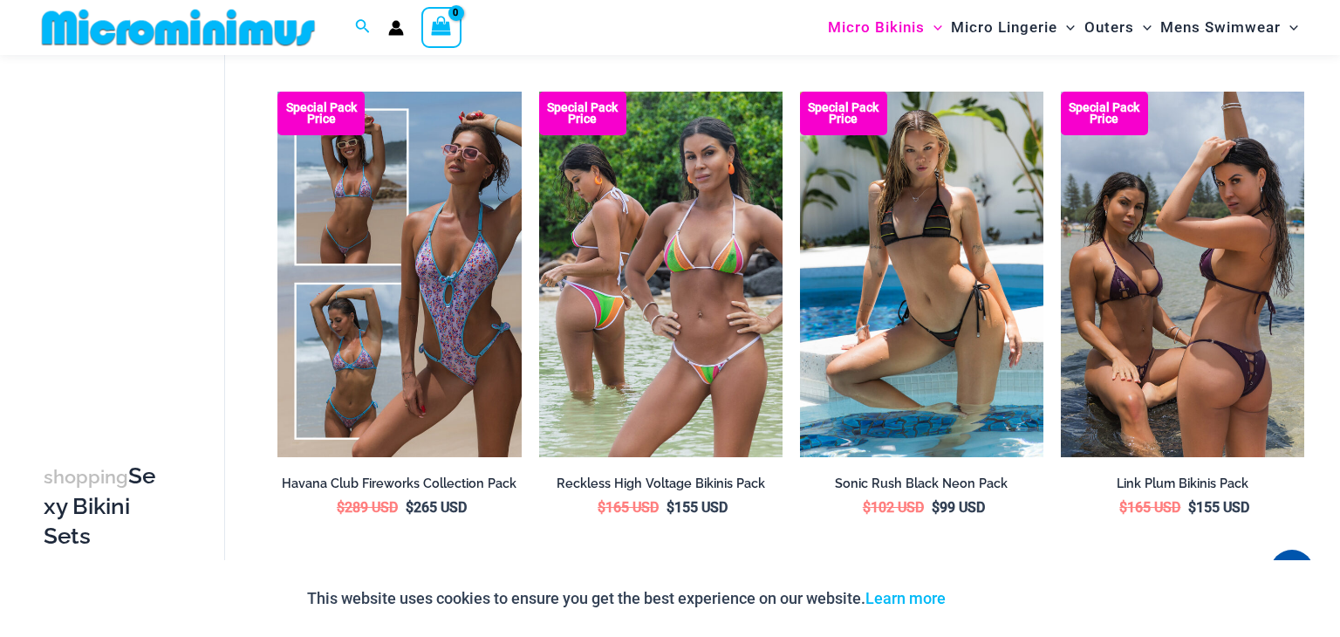
scroll to position [3062, 0]
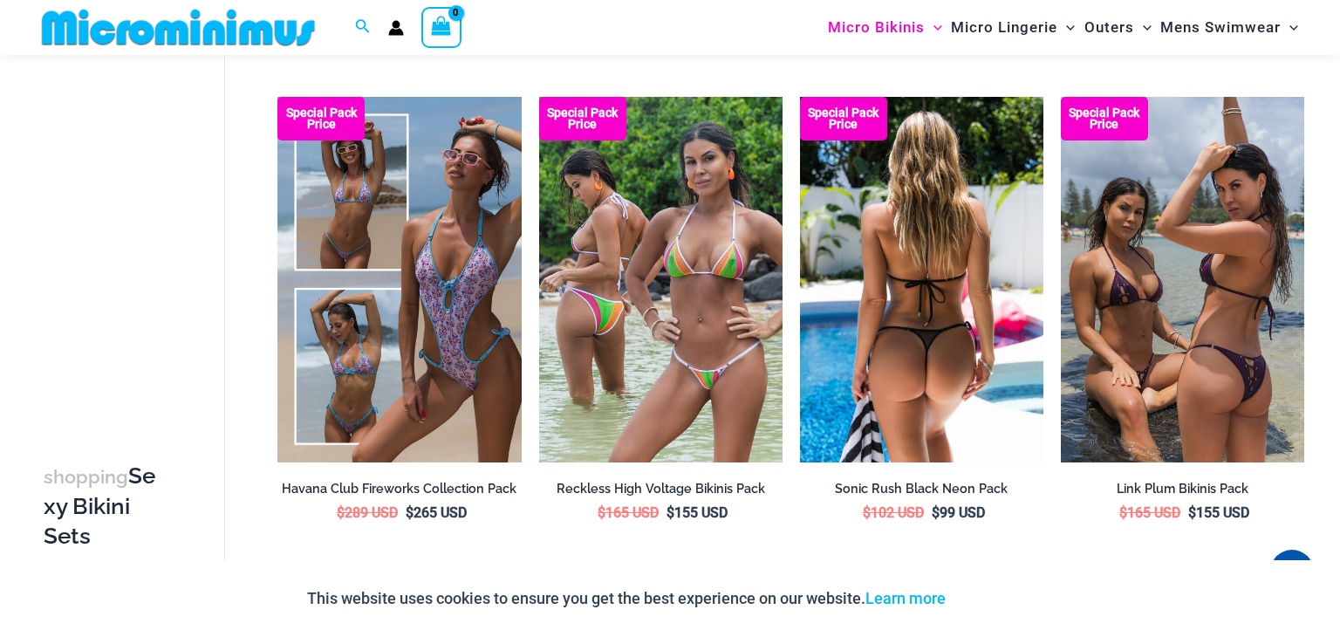
click at [962, 303] on img at bounding box center [921, 280] width 243 height 366
